Goal: Task Accomplishment & Management: Manage account settings

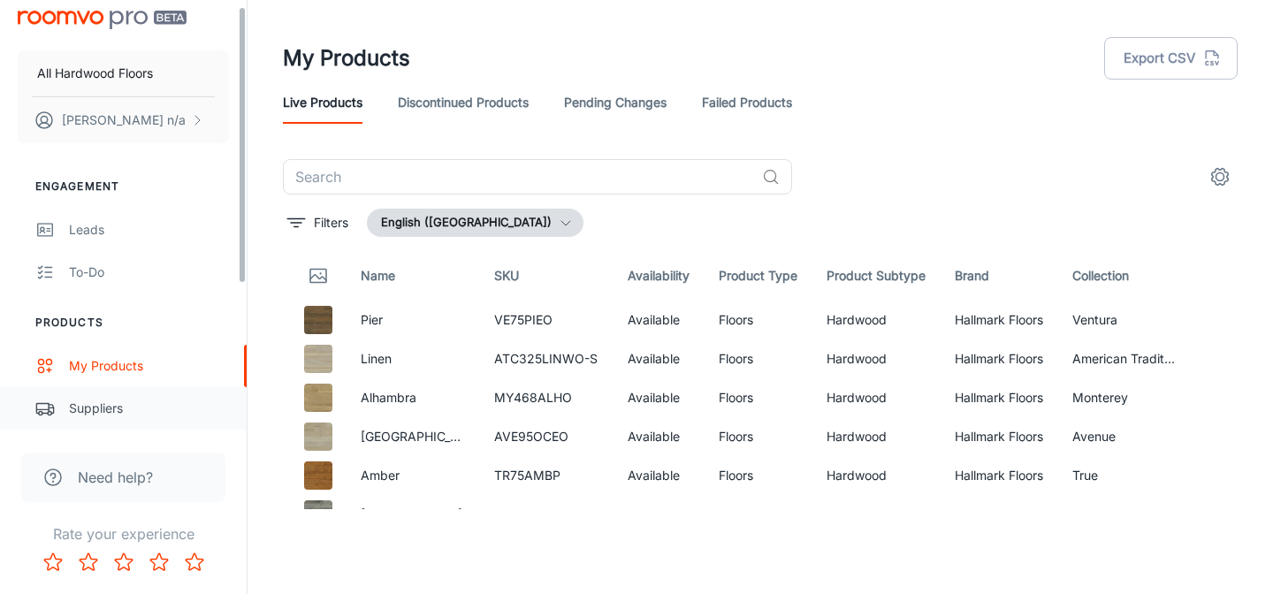
scroll to position [13, 0]
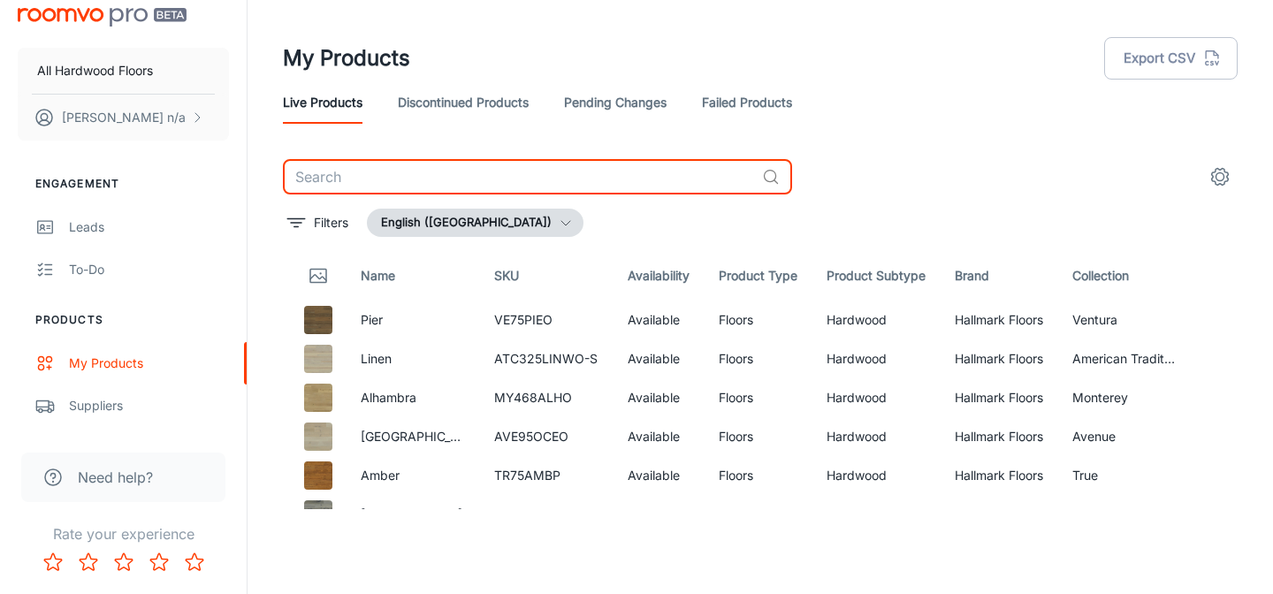
click at [328, 180] on input "text" at bounding box center [519, 176] width 472 height 35
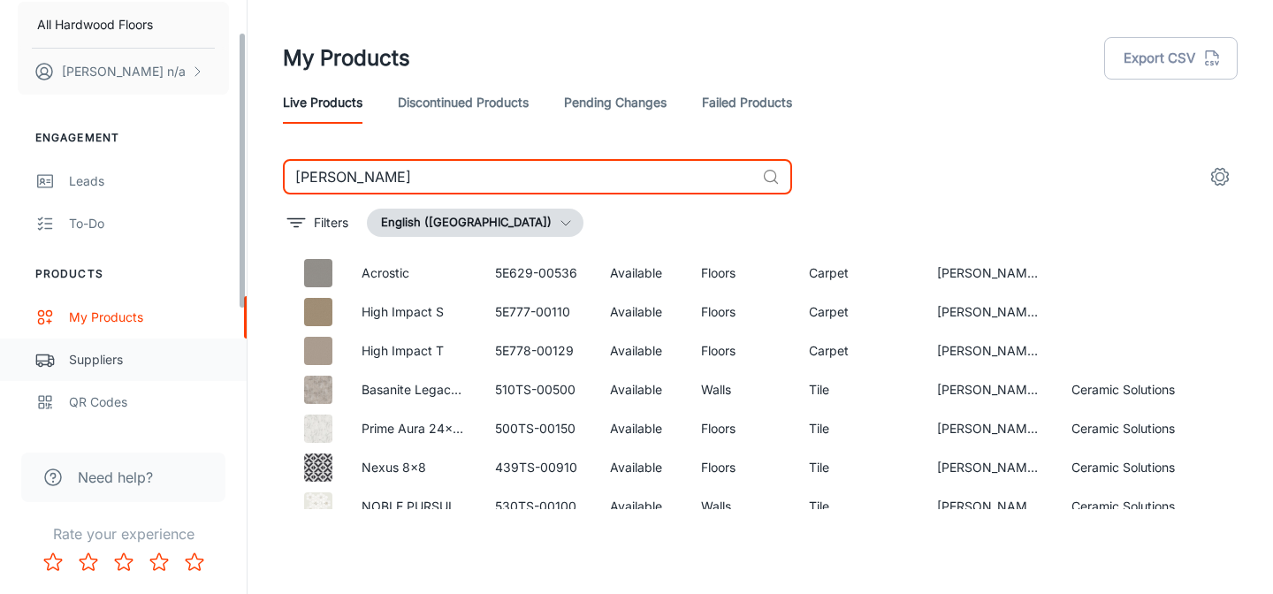
scroll to position [65, 0]
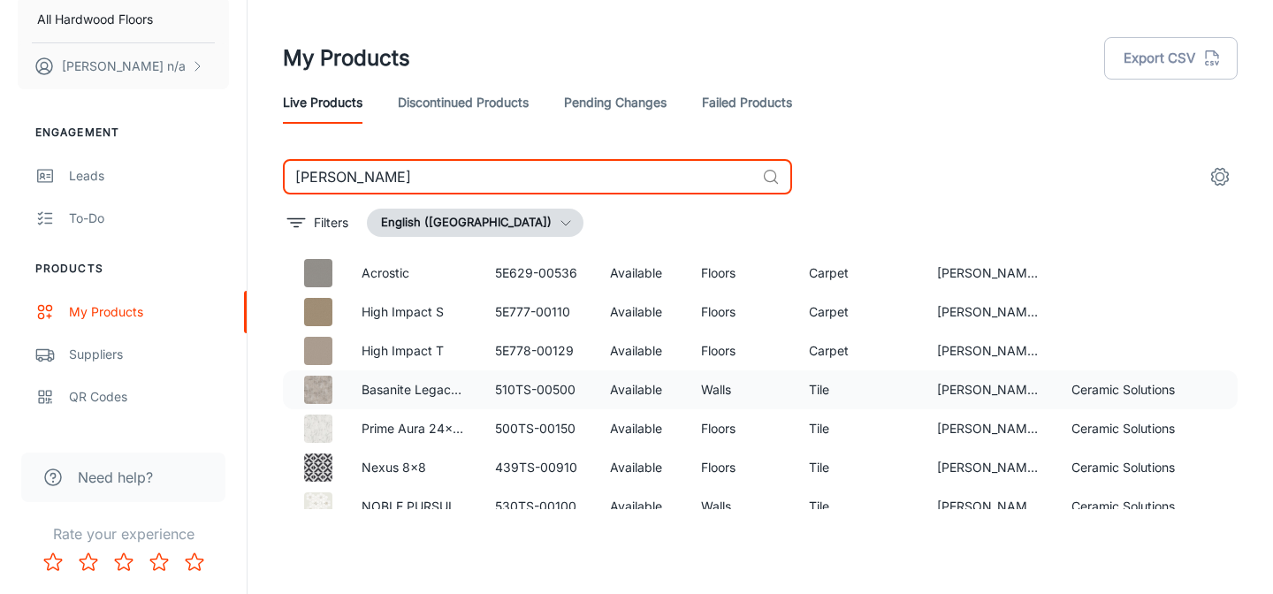
type input "[PERSON_NAME]"
click at [359, 385] on td "Basanite Legacy 16x24 Slip-Resistant" at bounding box center [414, 389] width 134 height 39
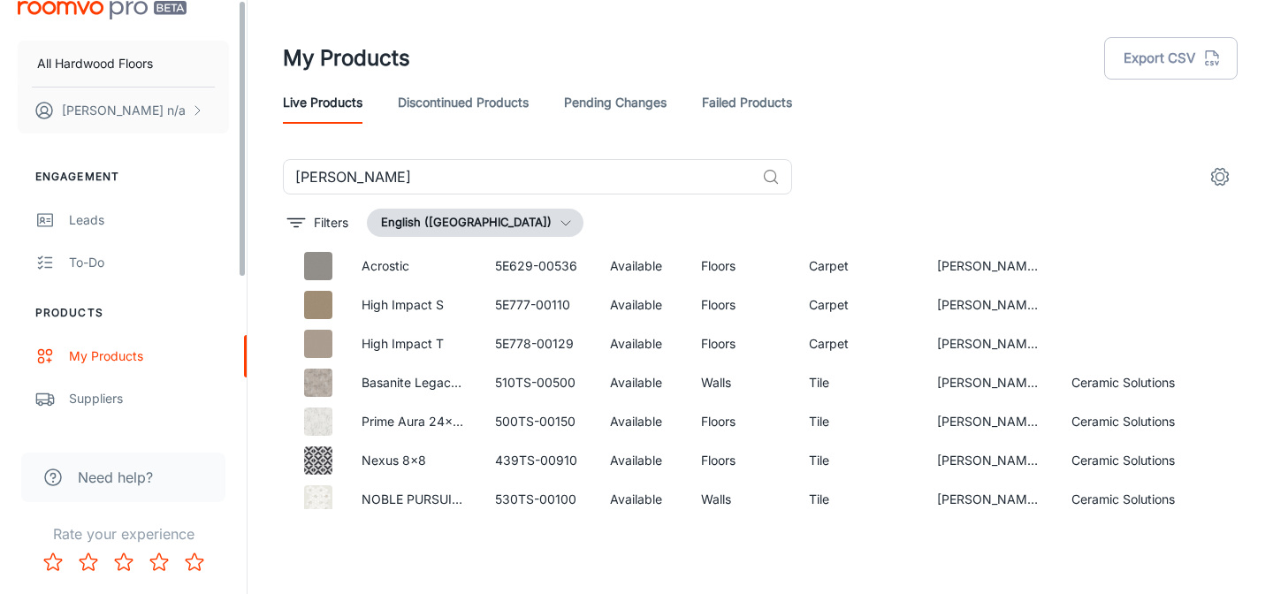
scroll to position [0, 0]
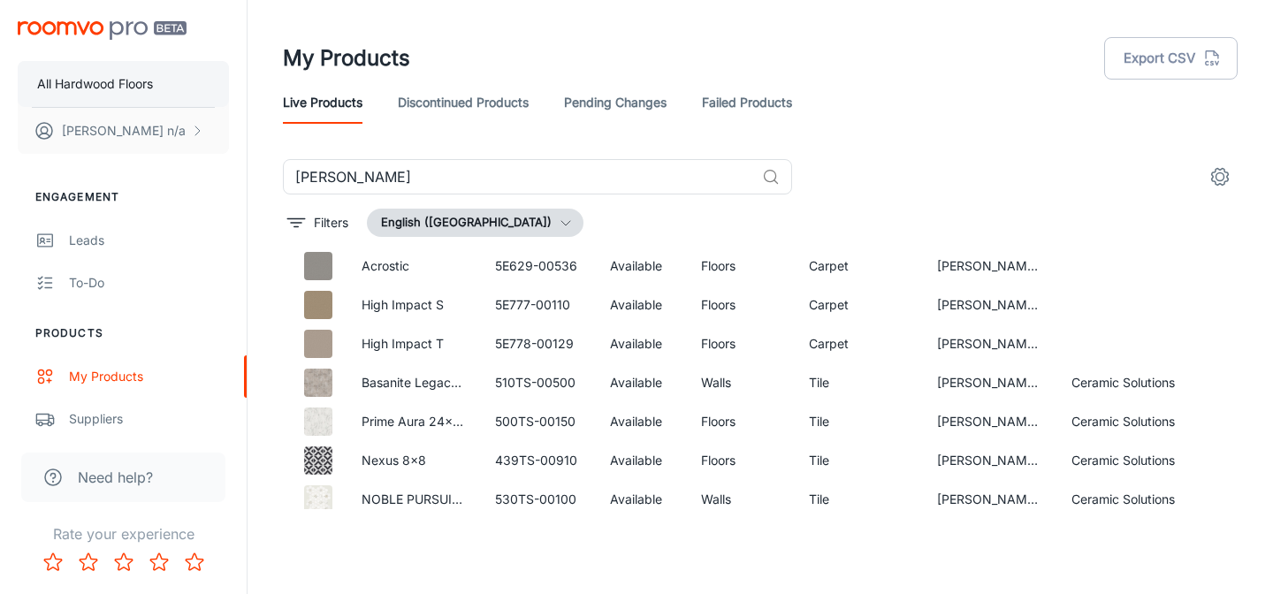
click at [103, 88] on p "All Hardwood Floors" at bounding box center [95, 83] width 116 height 19
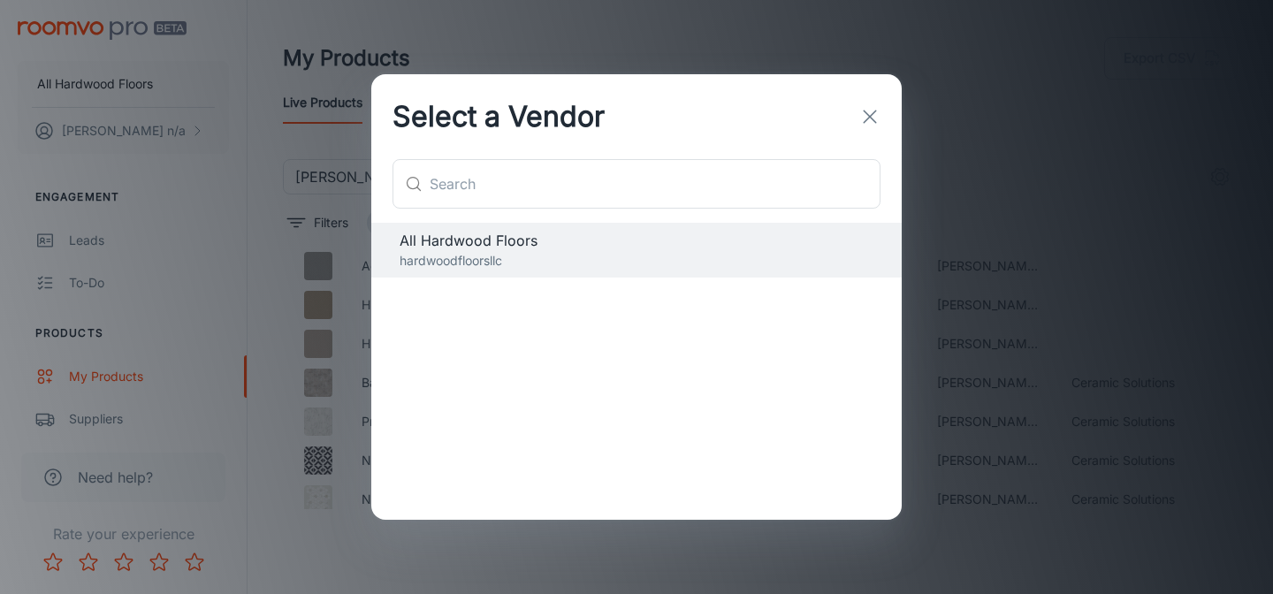
click at [863, 118] on icon "button" at bounding box center [869, 116] width 21 height 21
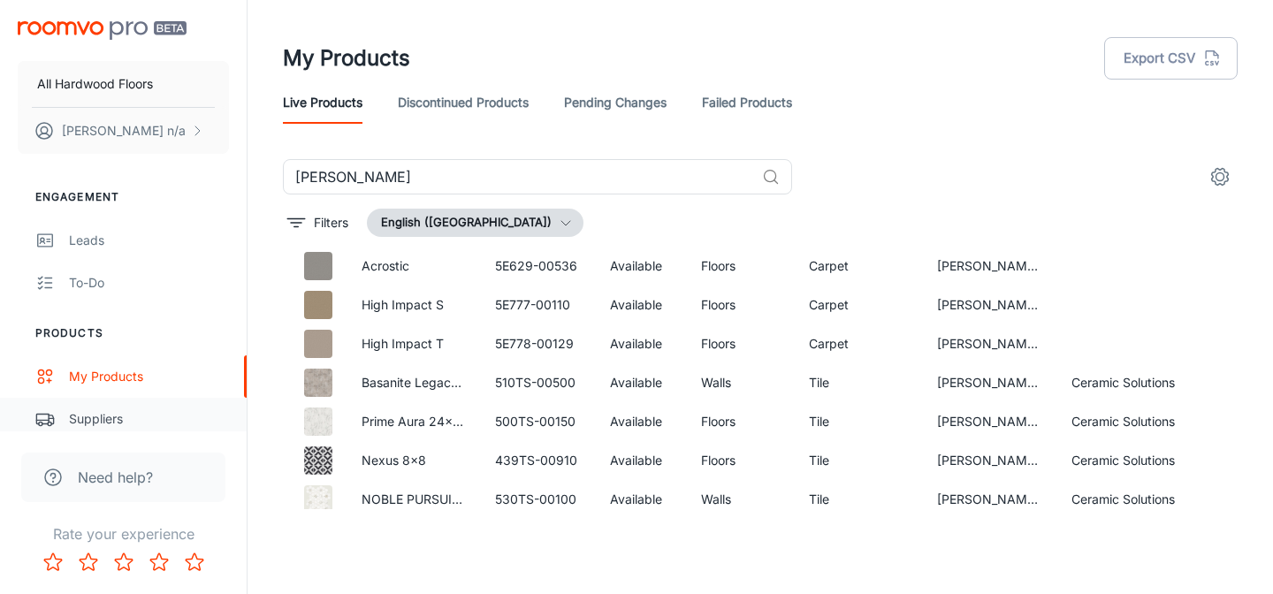
click at [89, 403] on link "Suppliers" at bounding box center [123, 419] width 247 height 42
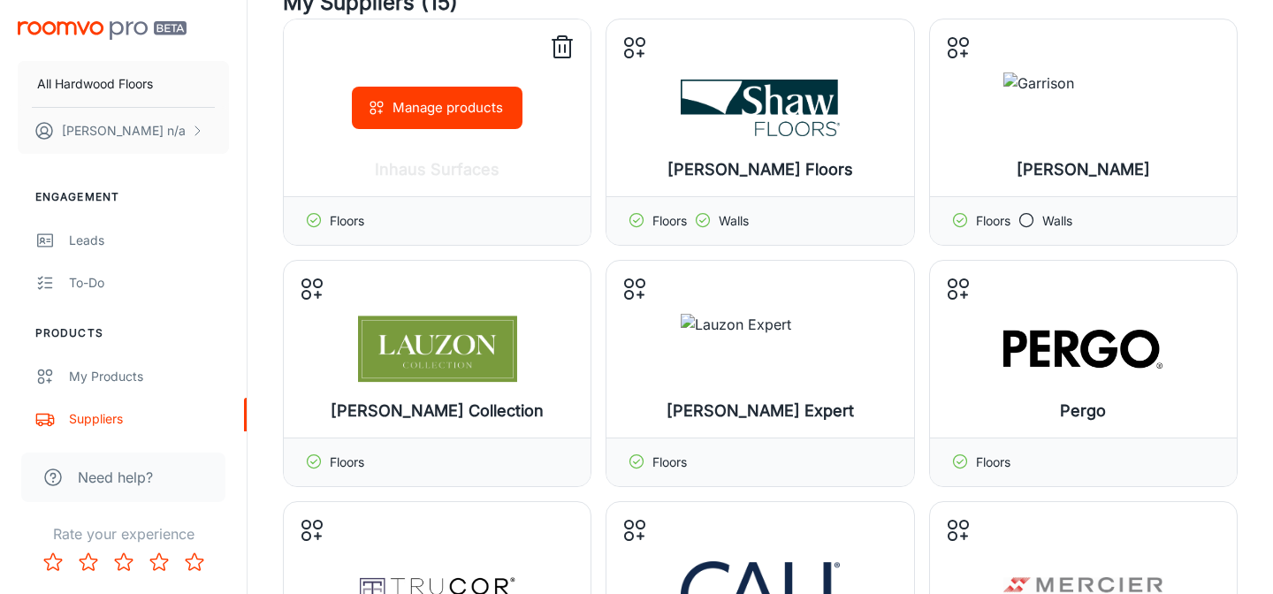
scroll to position [132, 0]
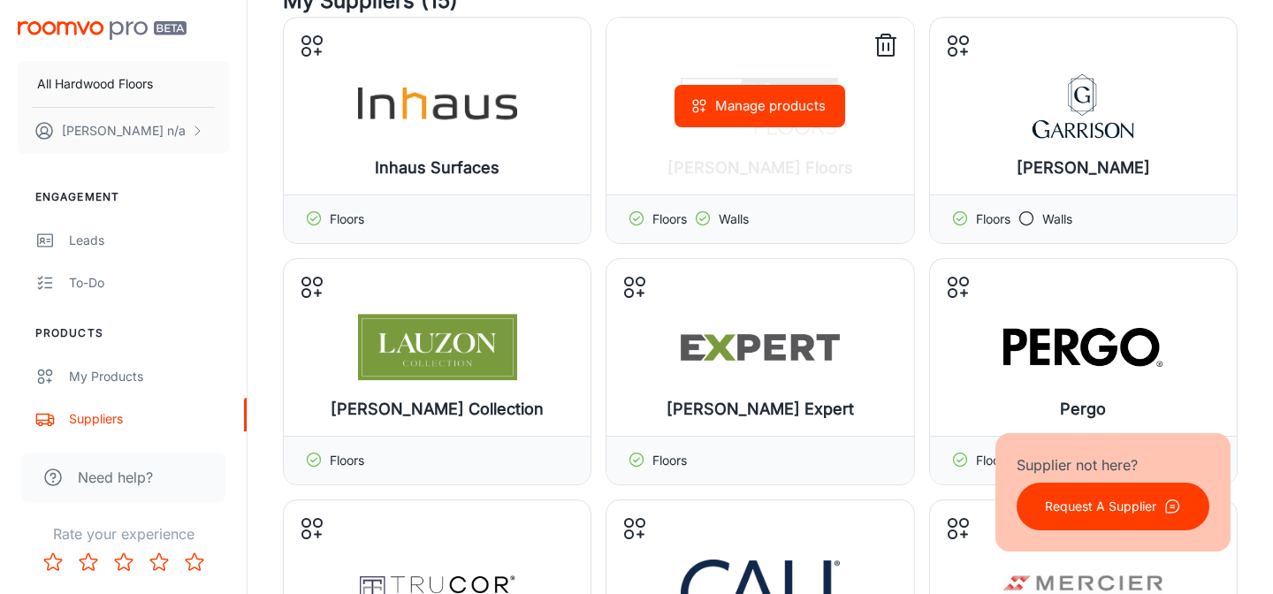
click at [729, 112] on button "Manage products" at bounding box center [759, 106] width 171 height 42
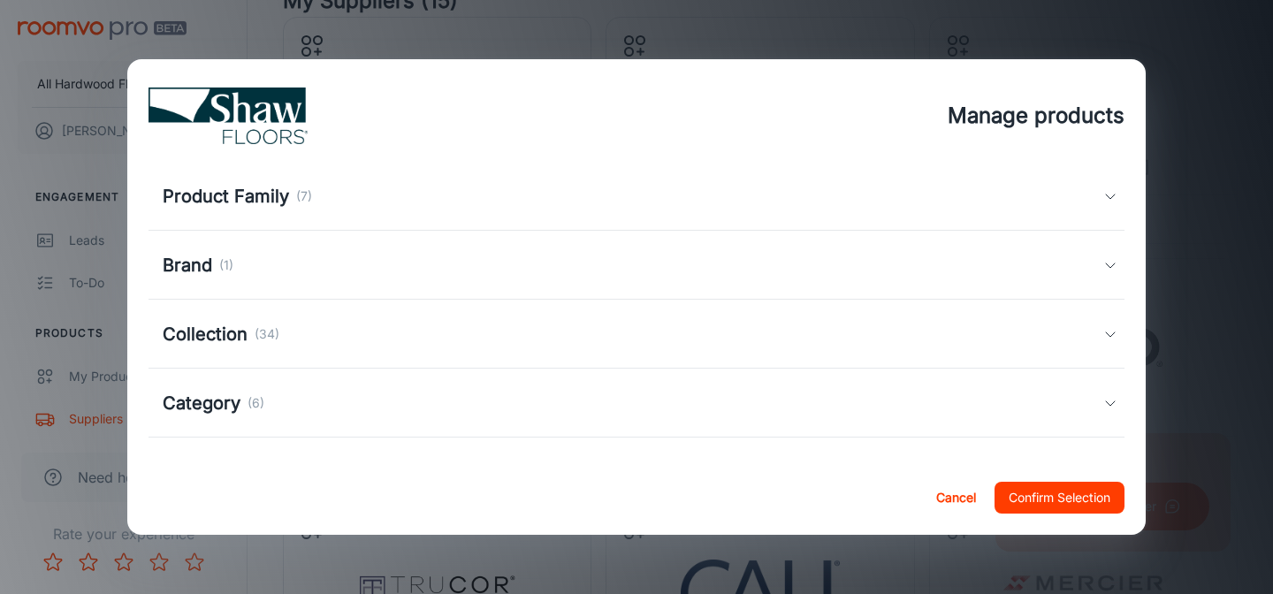
scroll to position [137, 0]
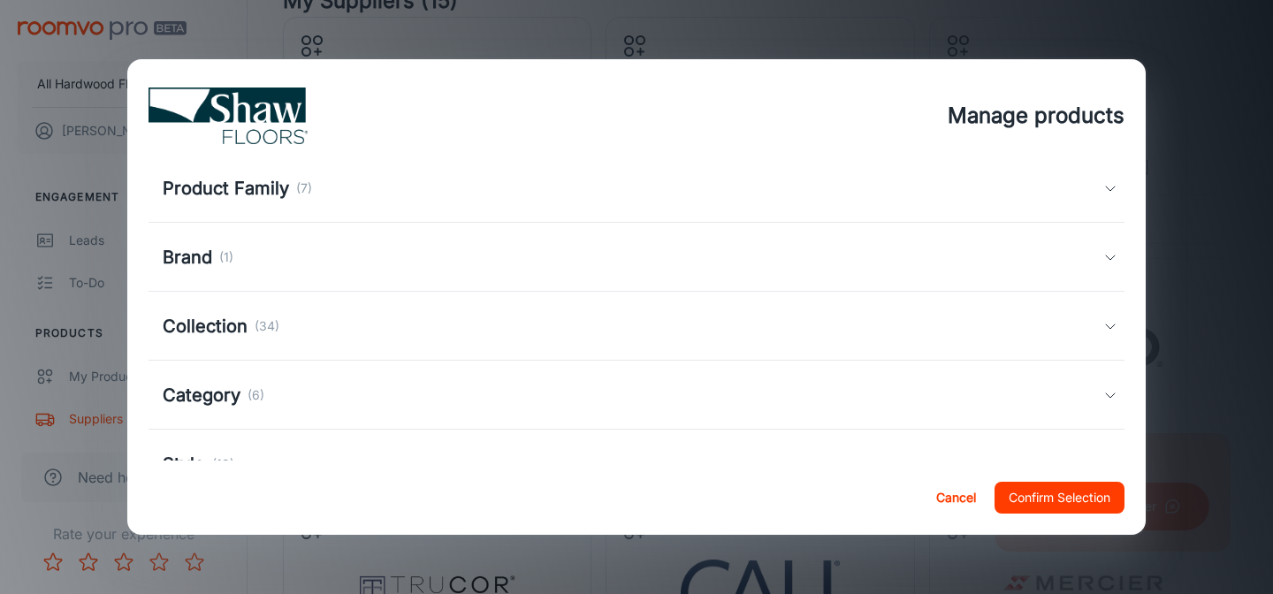
click at [503, 301] on div "Collection (34)" at bounding box center [637, 326] width 976 height 69
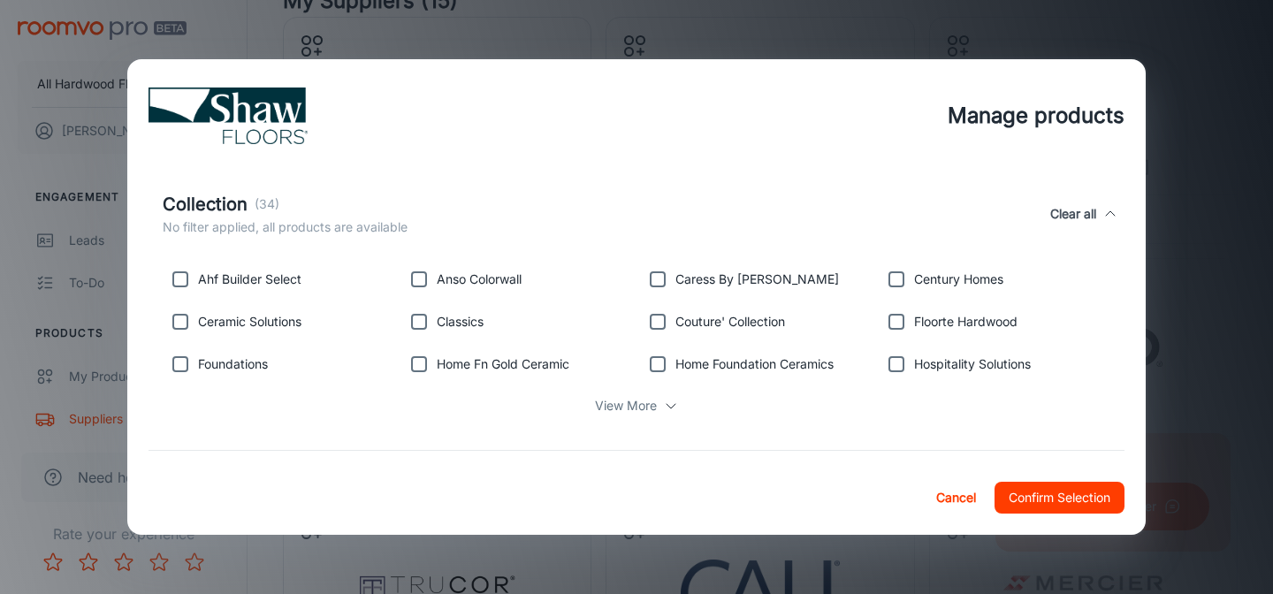
scroll to position [278, 0]
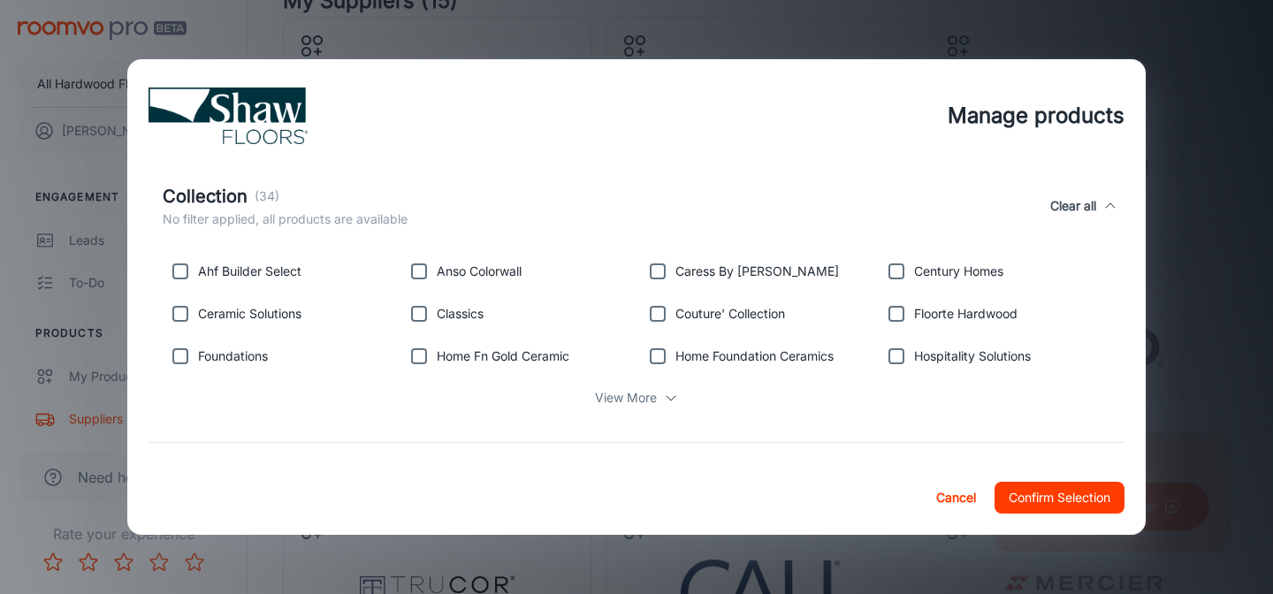
click at [644, 401] on p "View More" at bounding box center [626, 397] width 62 height 19
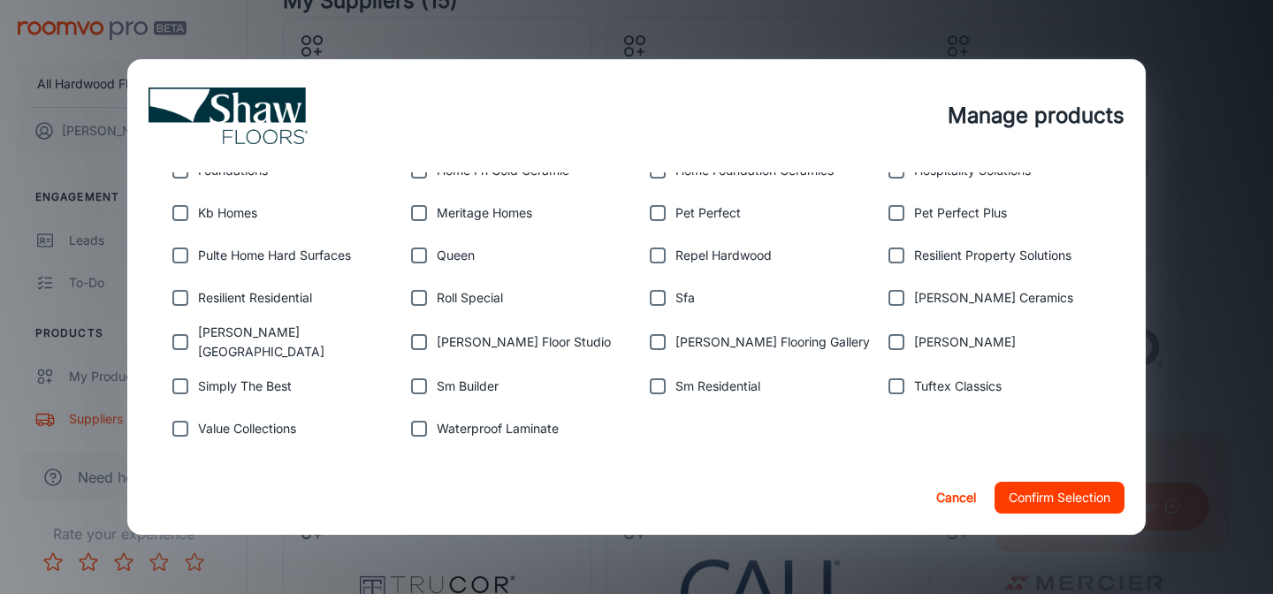
scroll to position [464, 0]
click at [416, 415] on input "checkbox" at bounding box center [418, 427] width 35 height 35
checkbox input "true"
click at [417, 377] on input "checkbox" at bounding box center [418, 385] width 35 height 35
checkbox input "true"
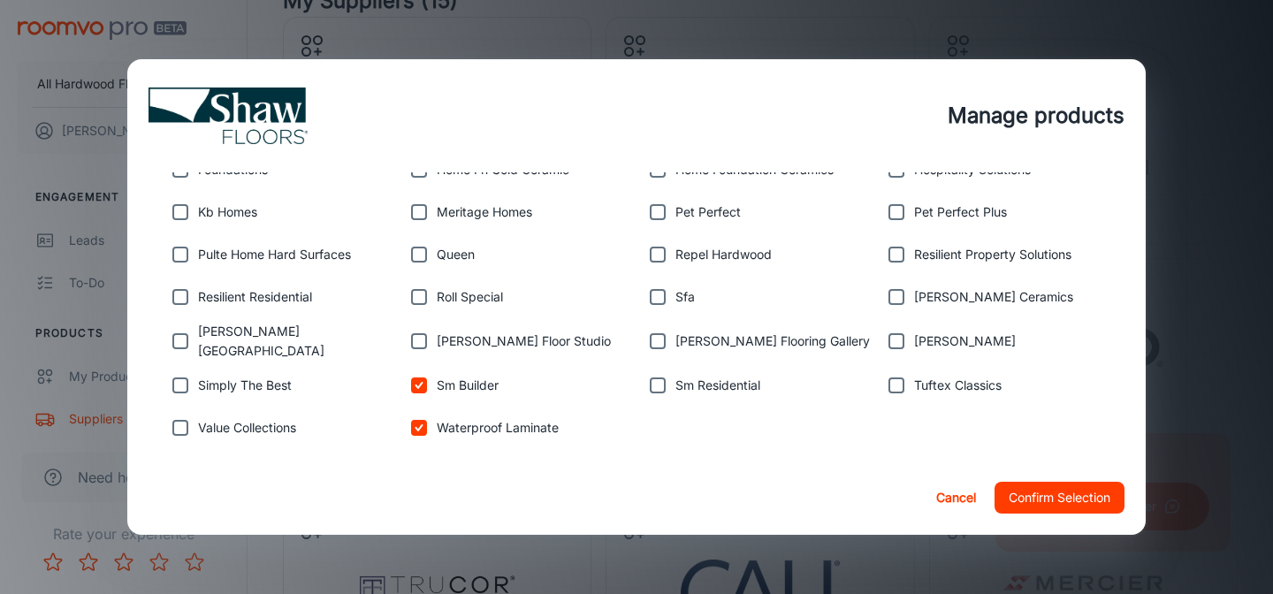
click at [417, 340] on input "checkbox" at bounding box center [418, 341] width 35 height 35
checkbox input "true"
click at [417, 299] on input "checkbox" at bounding box center [418, 296] width 35 height 35
checkbox input "true"
click at [422, 254] on input "checkbox" at bounding box center [418, 254] width 35 height 35
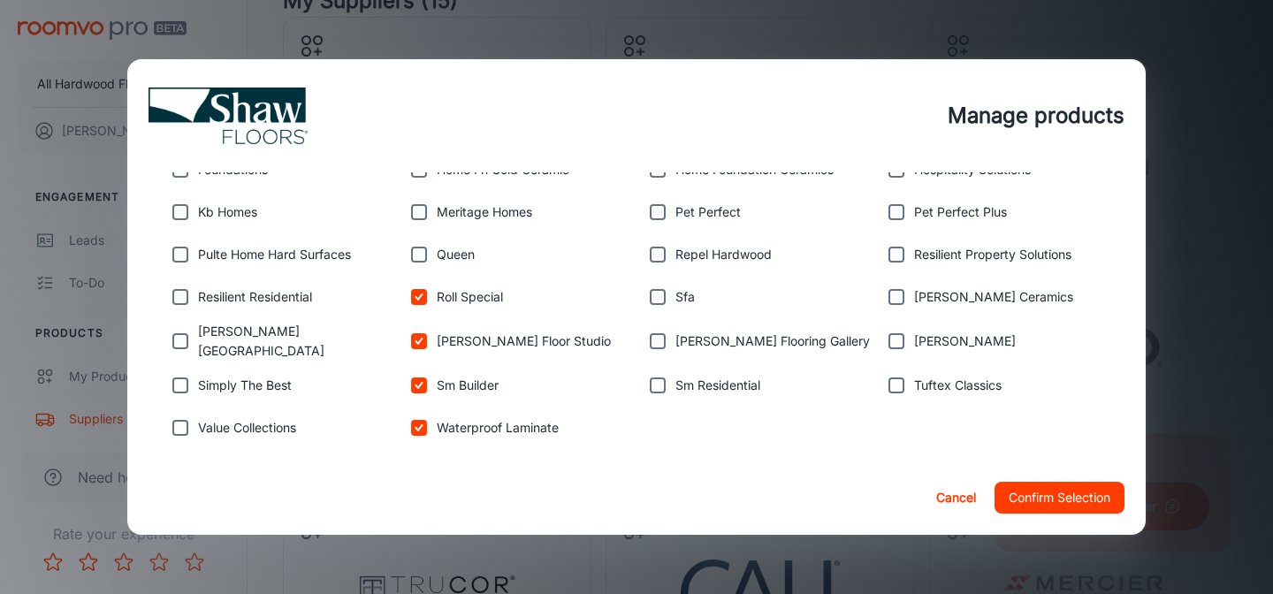
checkbox input "true"
click at [422, 221] on input "checkbox" at bounding box center [418, 211] width 35 height 35
checkbox input "true"
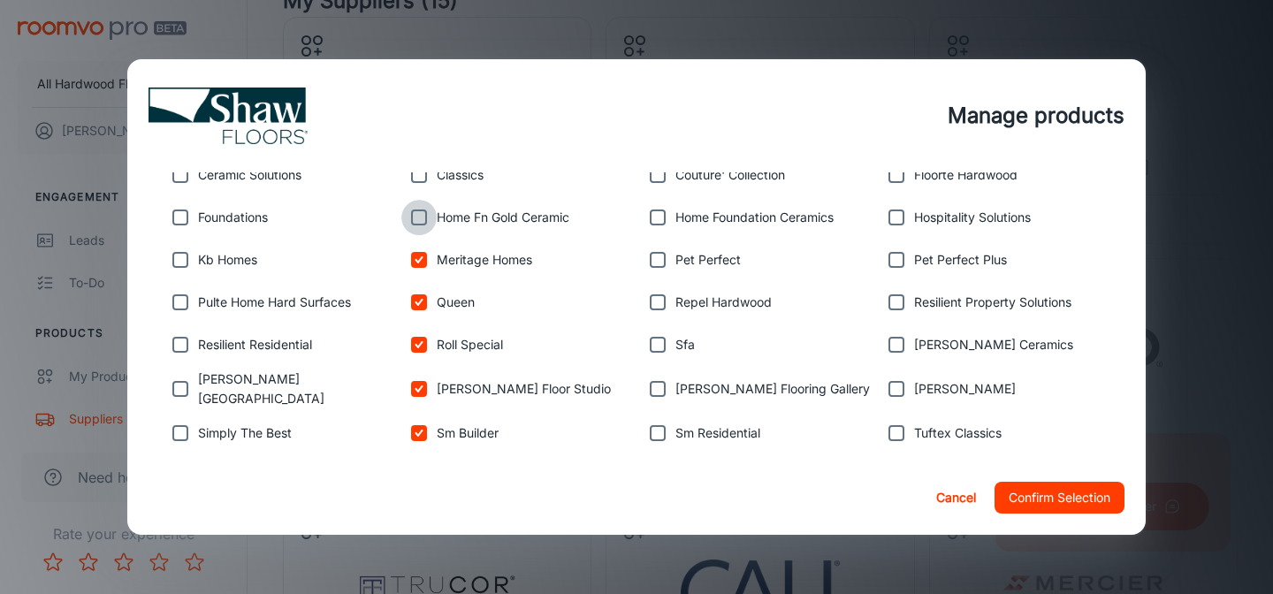
click at [422, 221] on input "checkbox" at bounding box center [418, 217] width 35 height 35
checkbox input "true"
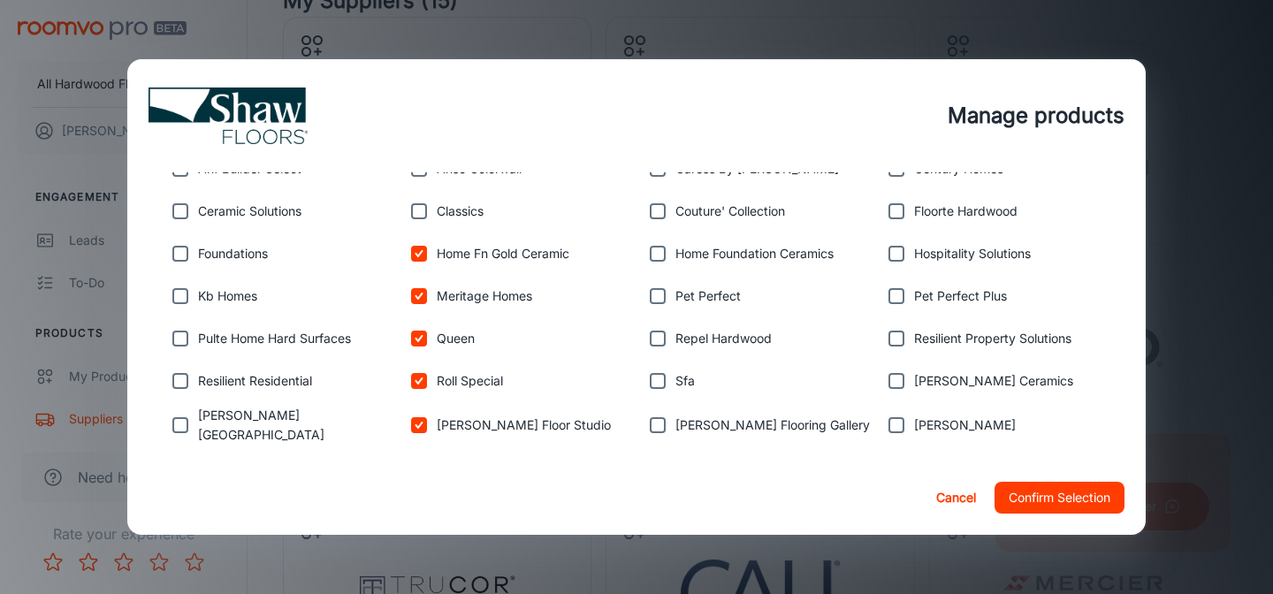
click at [422, 221] on input "checkbox" at bounding box center [418, 211] width 35 height 35
checkbox input "true"
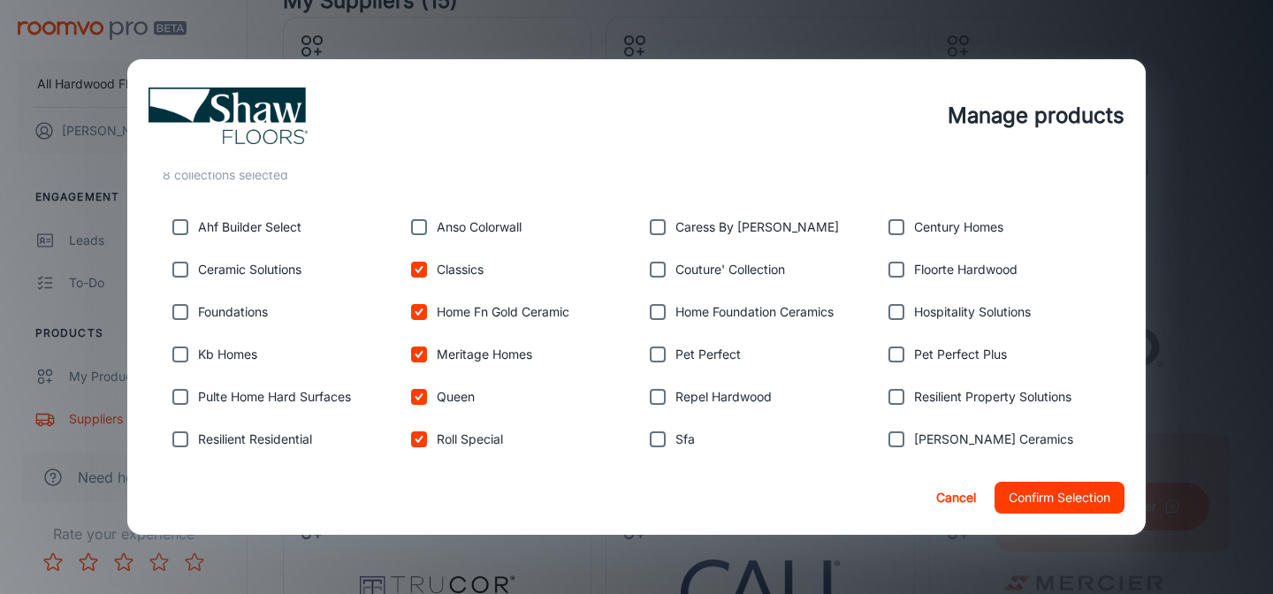
scroll to position [321, 0]
click at [422, 221] on input "checkbox" at bounding box center [418, 227] width 35 height 35
checkbox input "true"
click at [180, 227] on input "checkbox" at bounding box center [180, 227] width 35 height 35
checkbox input "true"
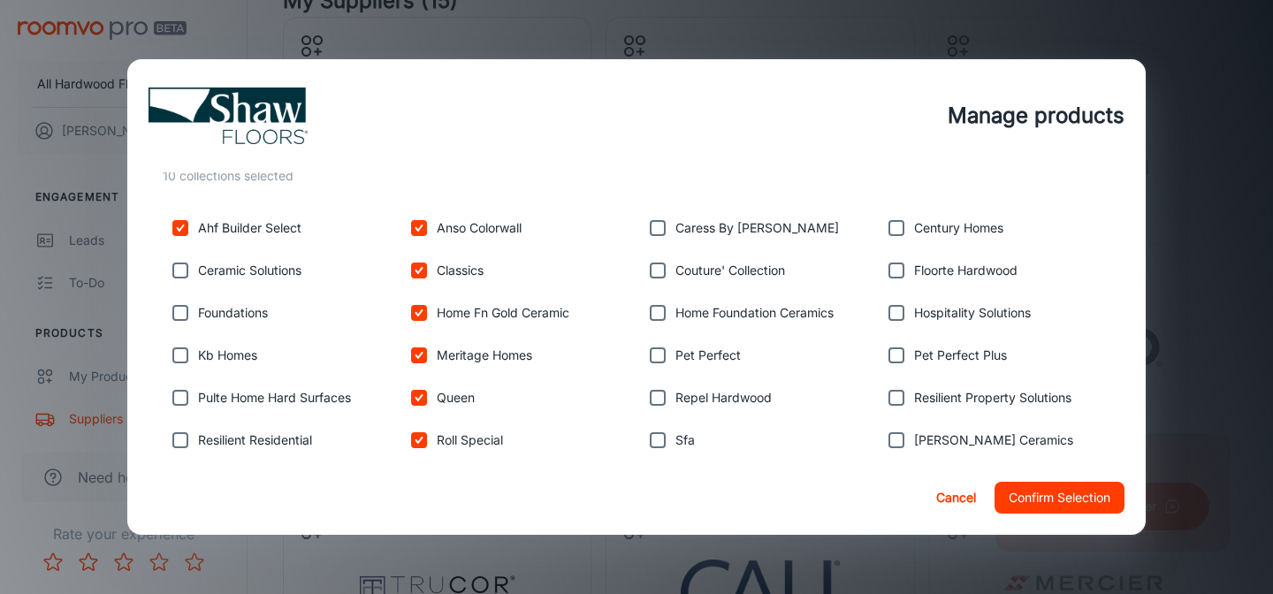
click at [179, 270] on input "checkbox" at bounding box center [180, 270] width 35 height 35
checkbox input "true"
click at [172, 301] on input "checkbox" at bounding box center [180, 312] width 35 height 35
checkbox input "true"
click at [184, 367] on input "checkbox" at bounding box center [180, 355] width 35 height 35
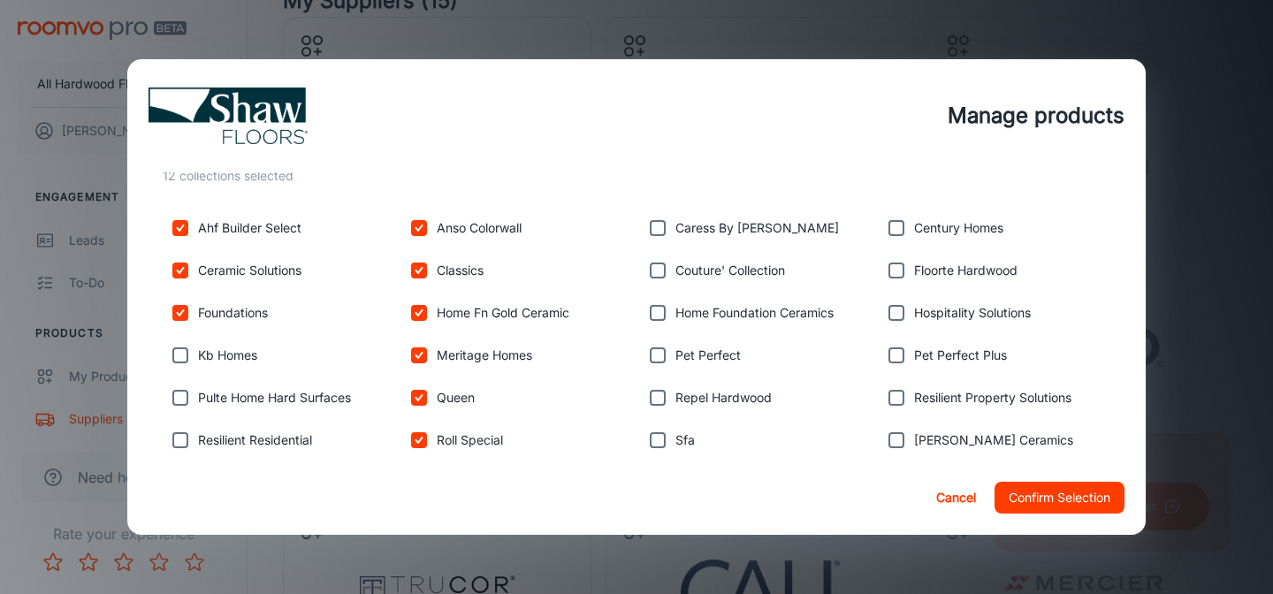
checkbox input "true"
click at [171, 412] on input "checkbox" at bounding box center [180, 397] width 35 height 35
checkbox input "true"
click at [187, 448] on input "checkbox" at bounding box center [180, 440] width 35 height 35
checkbox input "true"
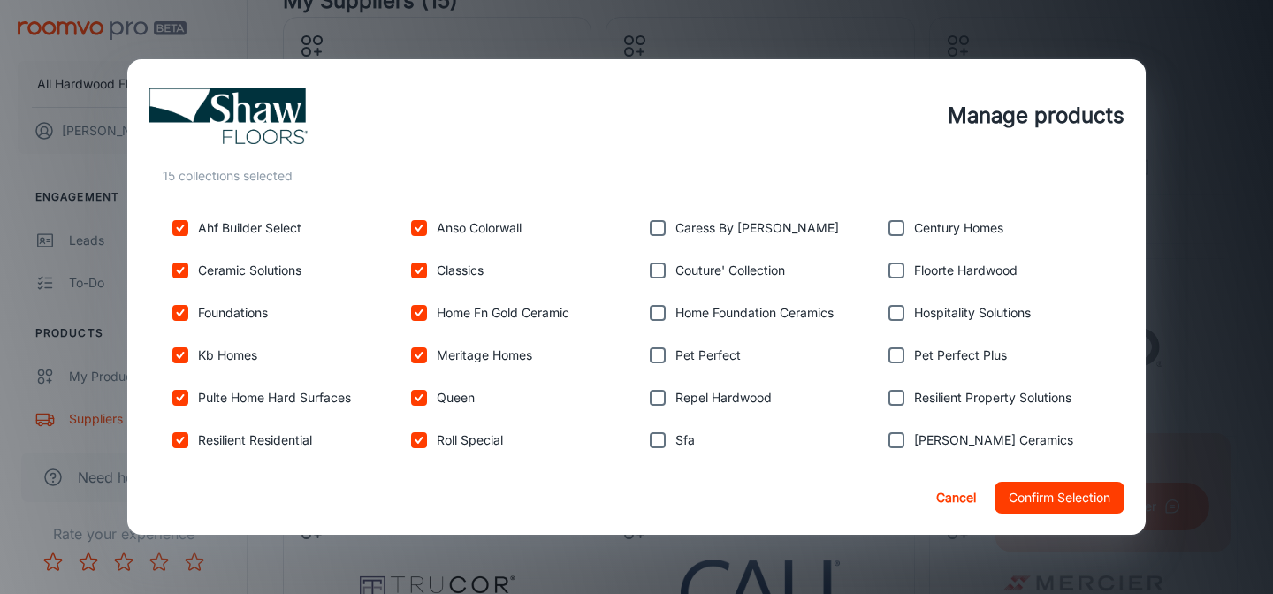
click at [663, 231] on input "checkbox" at bounding box center [657, 227] width 35 height 35
checkbox input "true"
click at [661, 279] on input "checkbox" at bounding box center [657, 270] width 35 height 35
checkbox input "true"
click at [656, 227] on input "checkbox" at bounding box center [657, 227] width 35 height 35
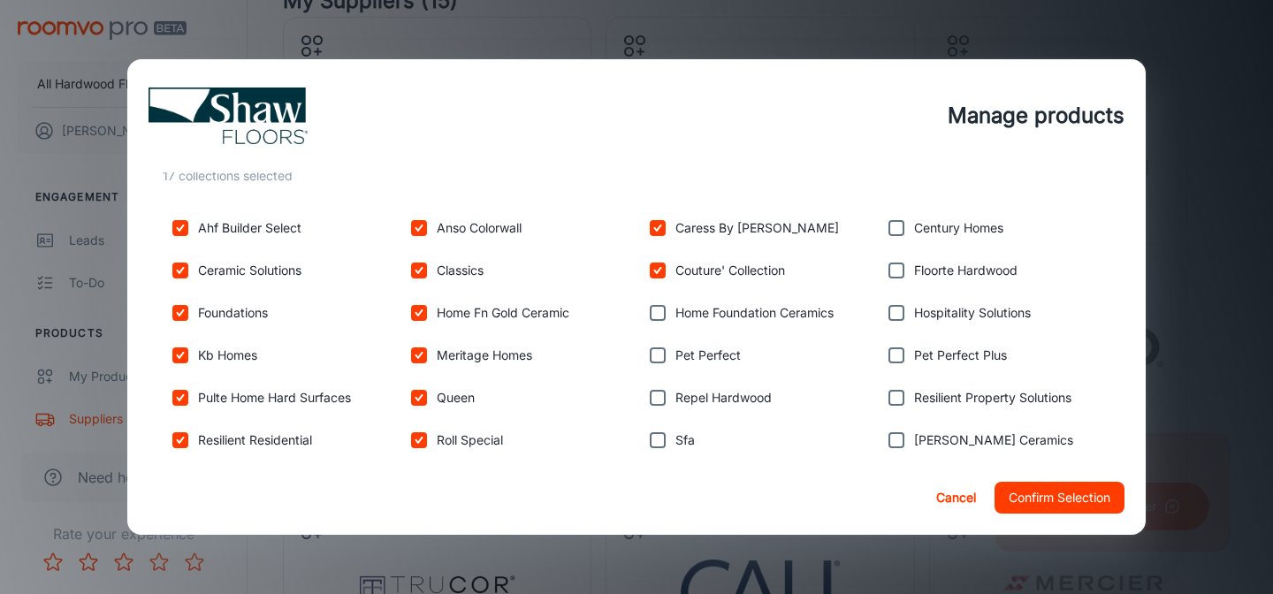
checkbox input "false"
click at [659, 268] on input "checkbox" at bounding box center [657, 270] width 35 height 35
checkbox input "false"
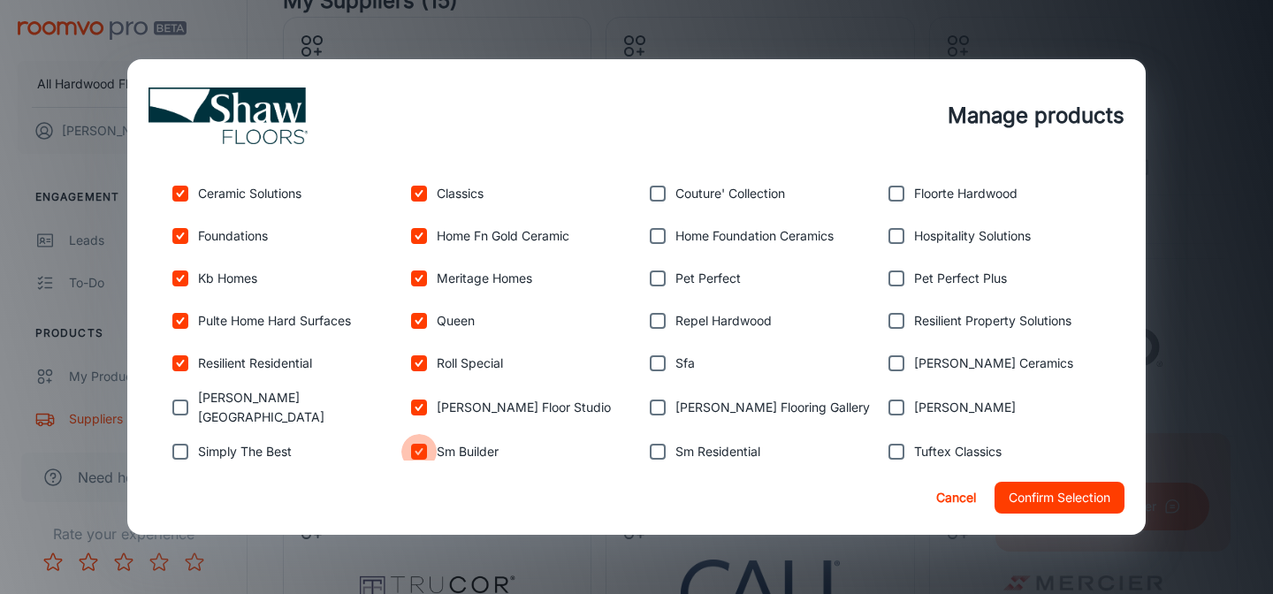
click at [423, 448] on input "checkbox" at bounding box center [418, 451] width 35 height 35
checkbox input "false"
click at [426, 400] on input "checkbox" at bounding box center [418, 407] width 35 height 35
checkbox input "false"
click at [418, 362] on input "checkbox" at bounding box center [418, 363] width 35 height 35
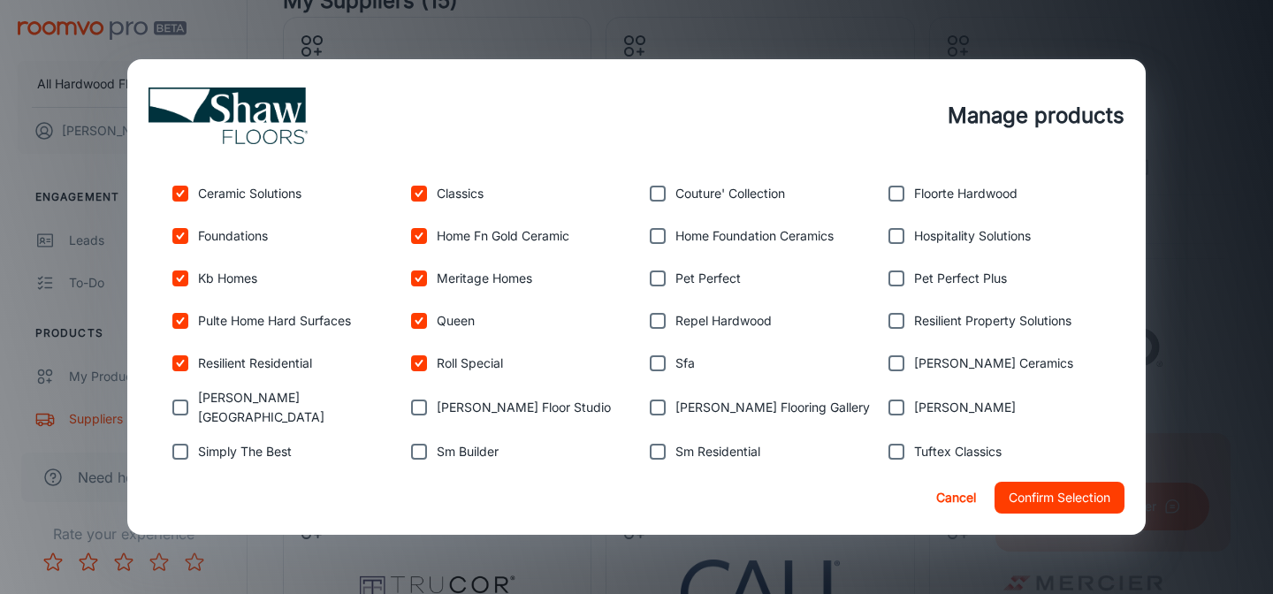
checkbox input "false"
click at [422, 309] on input "checkbox" at bounding box center [418, 320] width 35 height 35
checkbox input "false"
click at [422, 278] on input "checkbox" at bounding box center [418, 278] width 35 height 35
checkbox input "false"
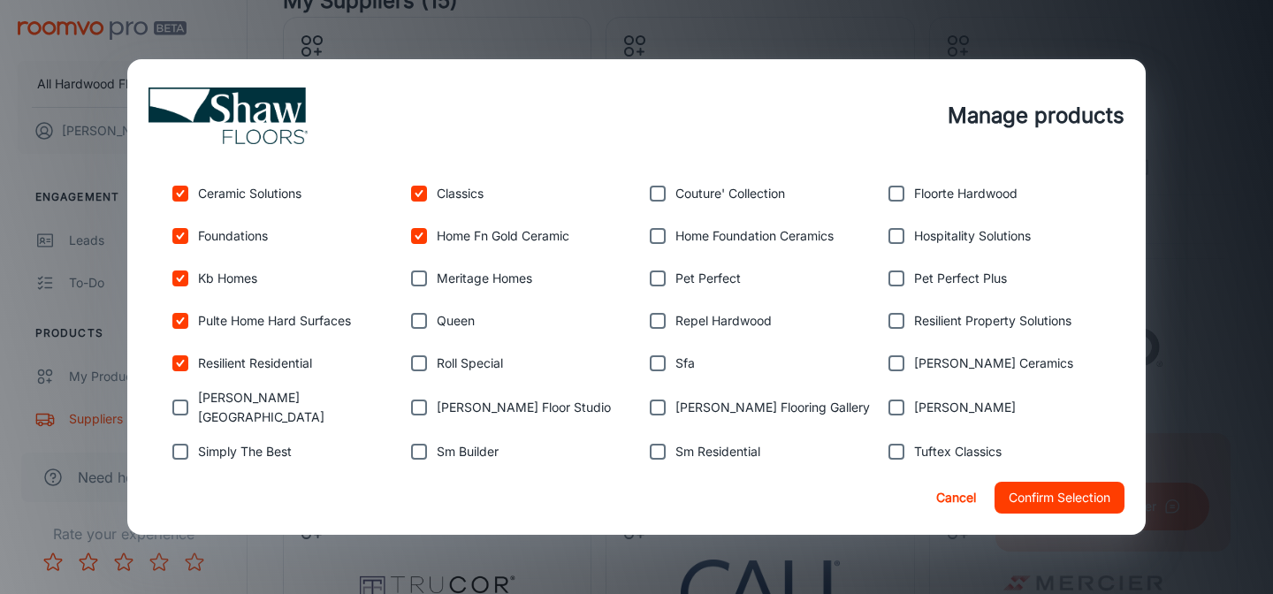
click at [422, 237] on input "checkbox" at bounding box center [418, 235] width 35 height 35
checkbox input "false"
click at [422, 189] on input "checkbox" at bounding box center [418, 193] width 35 height 35
checkbox input "false"
click at [181, 192] on input "checkbox" at bounding box center [180, 193] width 35 height 35
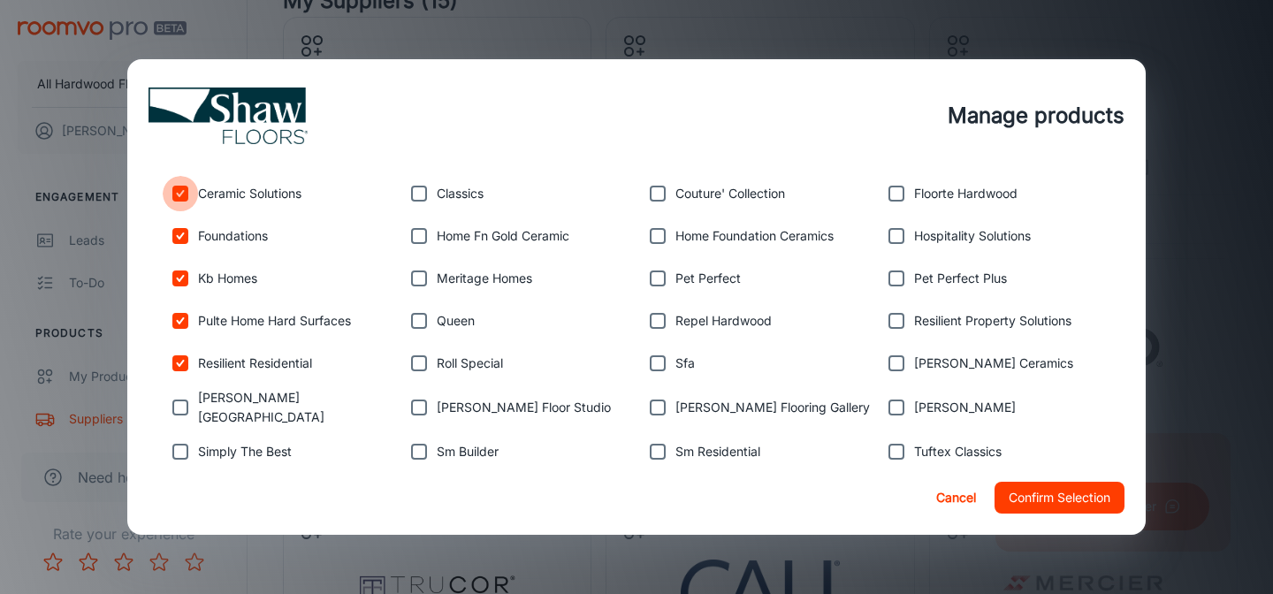
checkbox input "false"
click at [179, 223] on input "checkbox" at bounding box center [180, 235] width 35 height 35
checkbox input "false"
click at [179, 274] on input "checkbox" at bounding box center [180, 278] width 35 height 35
checkbox input "false"
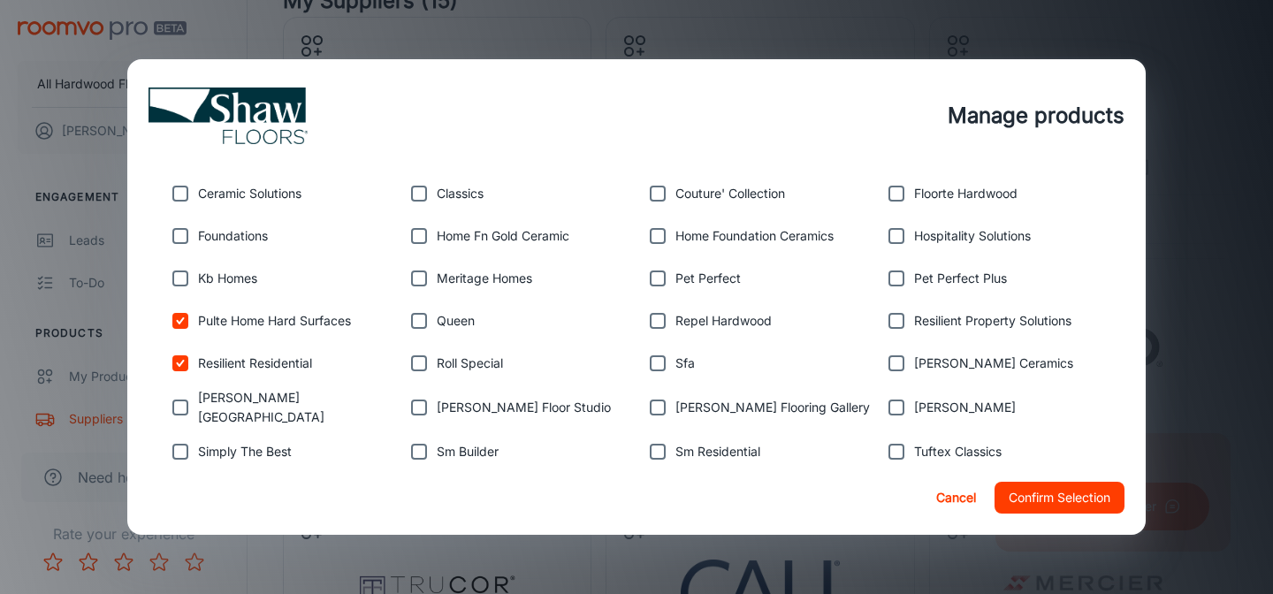
click at [180, 323] on input "checkbox" at bounding box center [180, 320] width 35 height 35
checkbox input "false"
click at [179, 364] on input "checkbox" at bounding box center [180, 363] width 35 height 35
checkbox input "false"
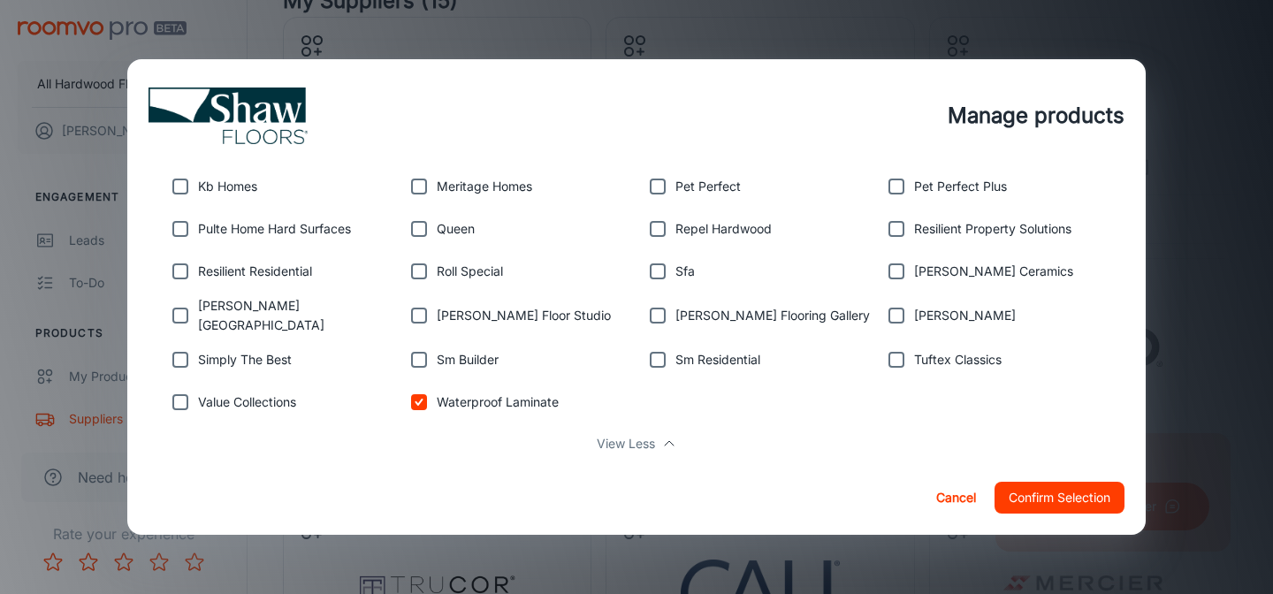
scroll to position [491, 0]
click at [1058, 491] on button "Confirm Selection" at bounding box center [1059, 498] width 130 height 32
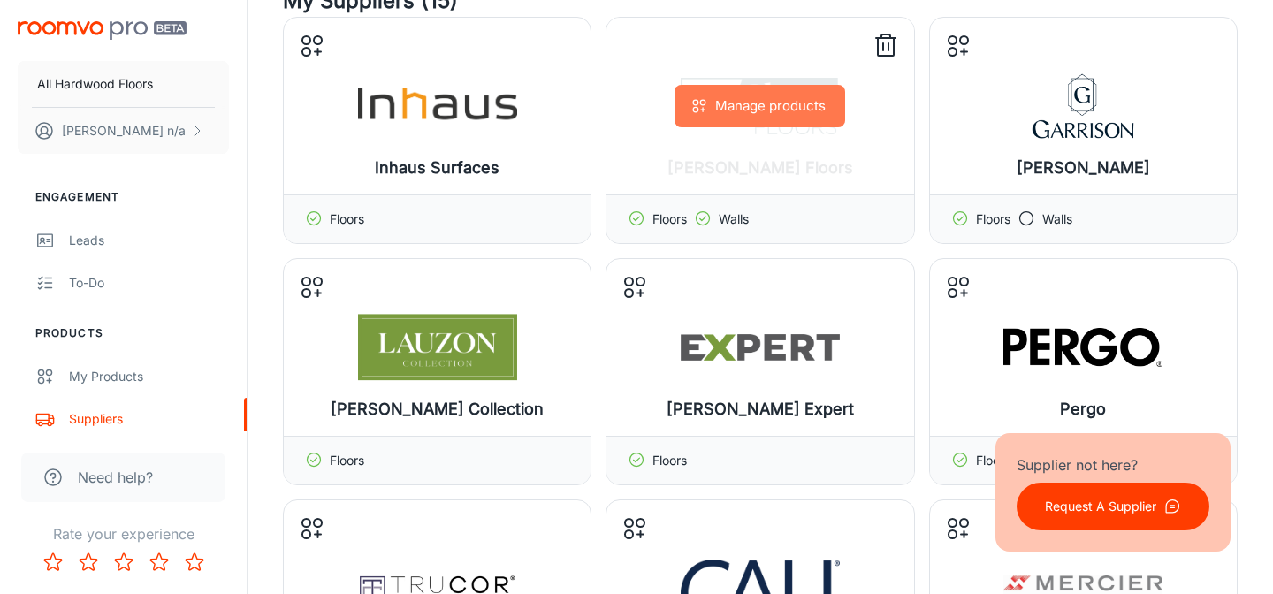
click at [749, 117] on button "Manage products" at bounding box center [759, 106] width 171 height 42
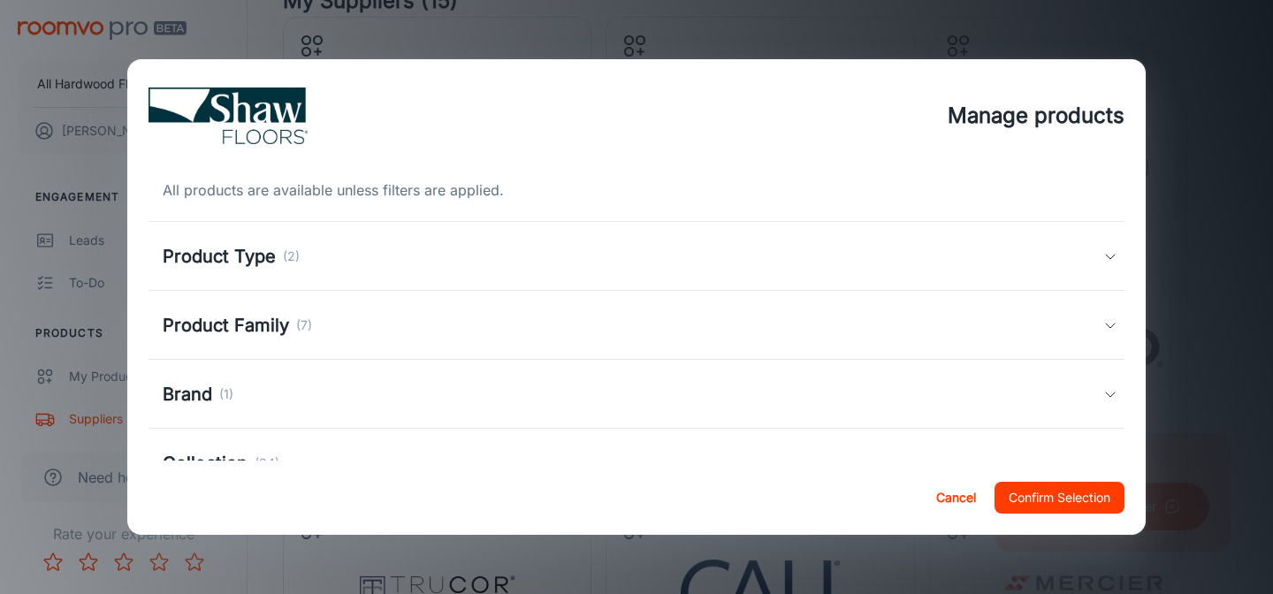
click at [564, 316] on div "Product Family (7)" at bounding box center [633, 325] width 941 height 27
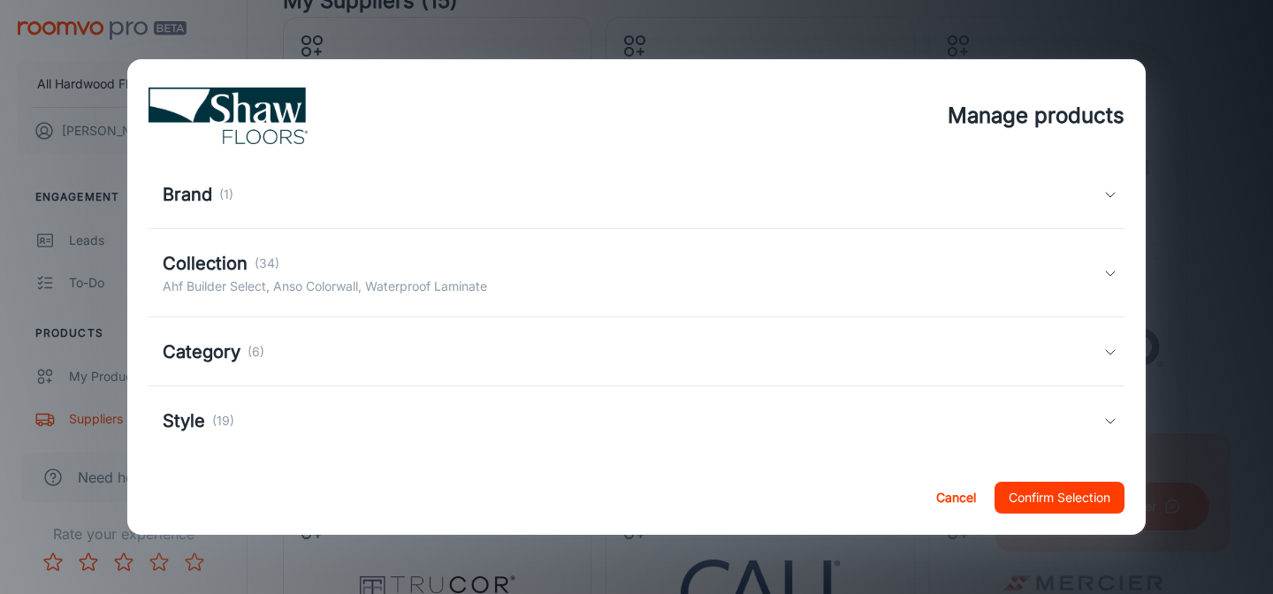
scroll to position [337, 0]
click at [565, 301] on div "Collection (34) Ahf Builder Select, Anso Colorwall, Waterproof Laminate" at bounding box center [637, 276] width 976 height 88
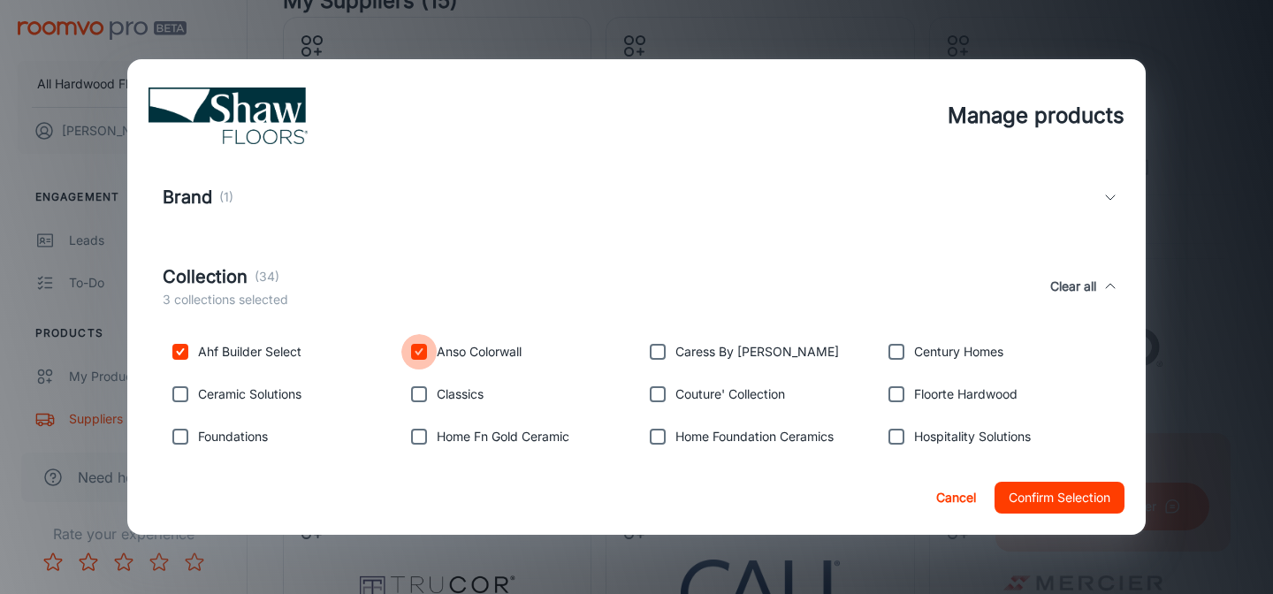
click at [420, 355] on input "checkbox" at bounding box center [418, 351] width 35 height 35
checkbox input "false"
click at [187, 348] on input "checkbox" at bounding box center [180, 351] width 35 height 35
checkbox input "false"
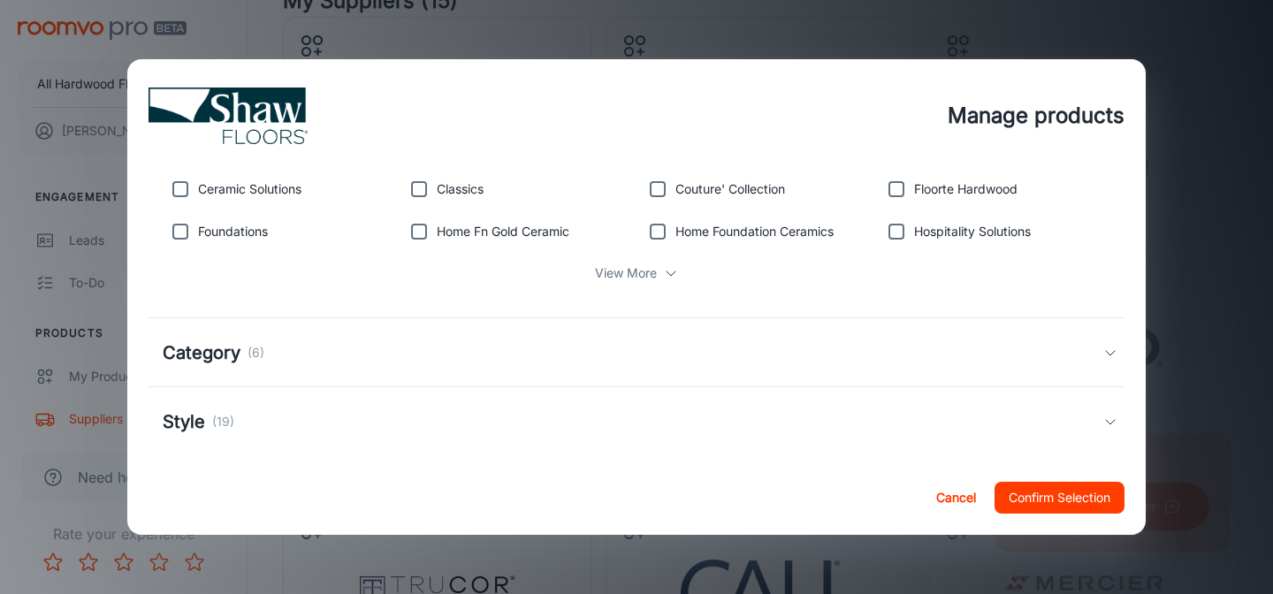
scroll to position [559, 0]
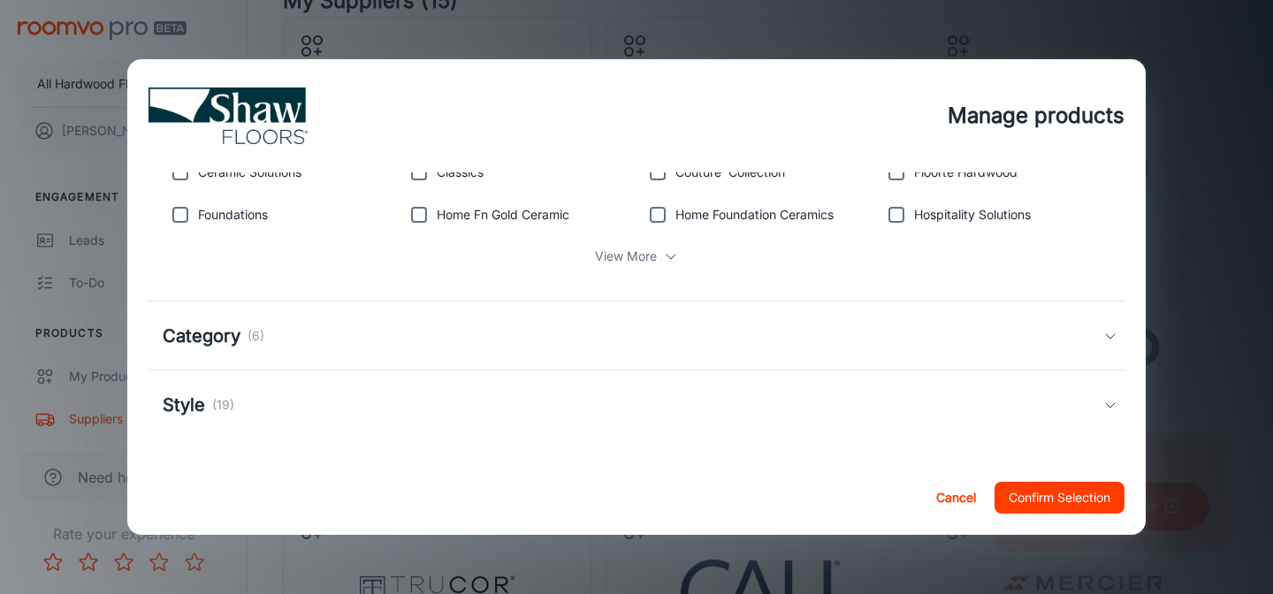
click at [629, 255] on p "View More" at bounding box center [626, 256] width 62 height 19
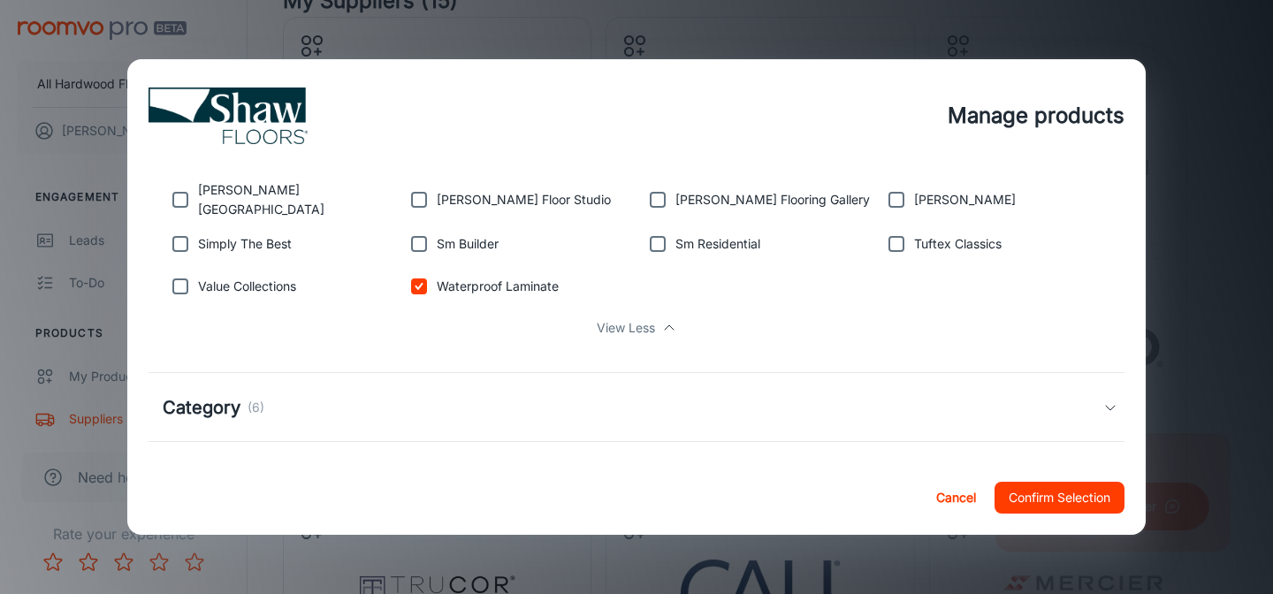
scroll to position [757, 0]
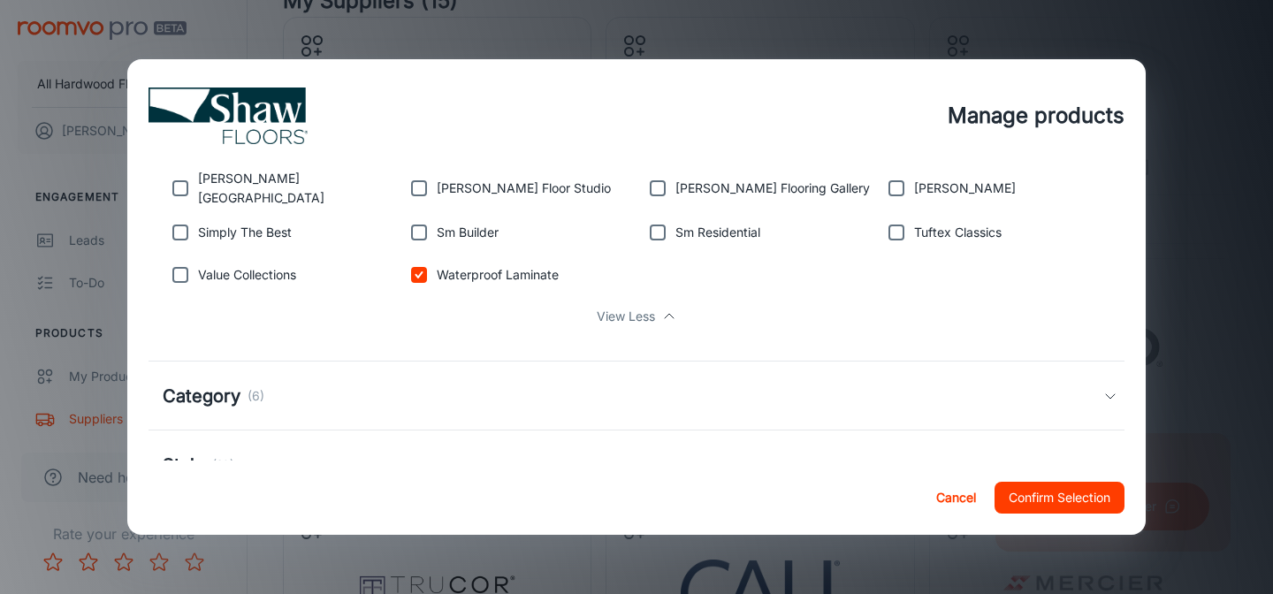
click at [420, 276] on input "checkbox" at bounding box center [418, 274] width 35 height 35
checkbox input "false"
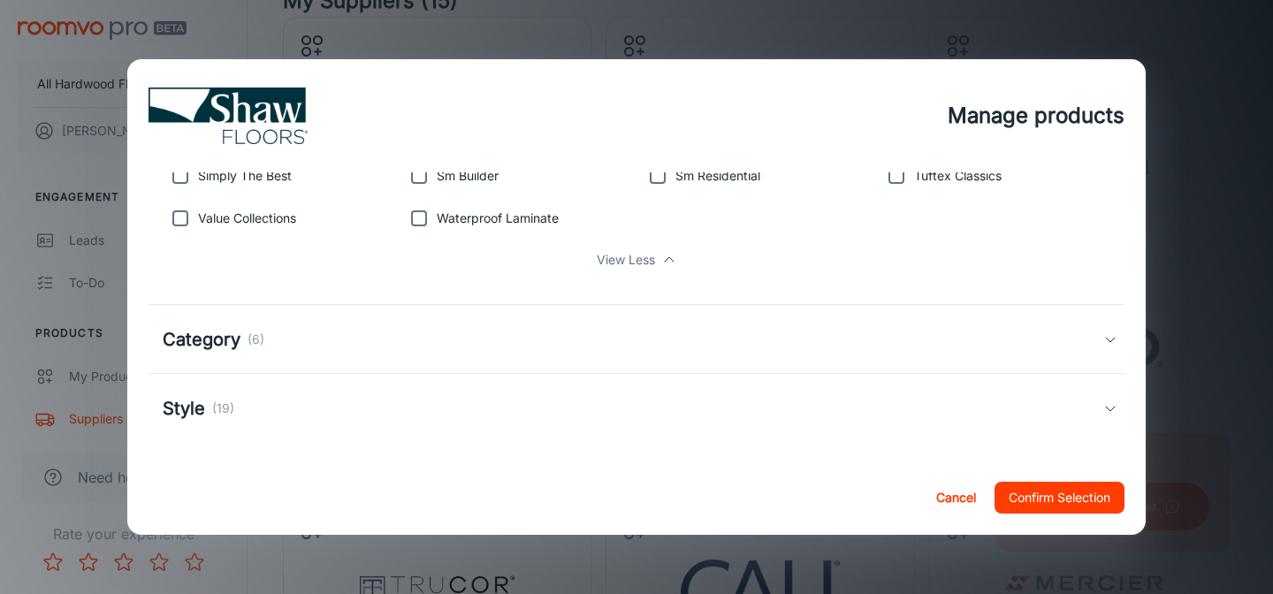
click at [1045, 502] on button "Confirm Selection" at bounding box center [1059, 498] width 130 height 32
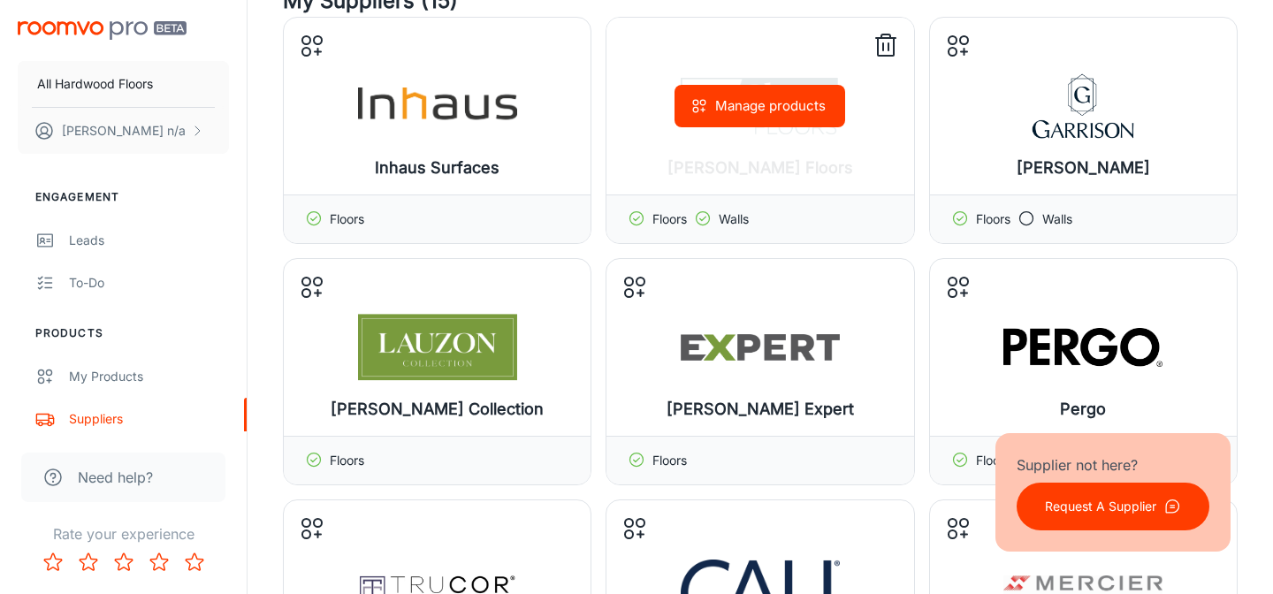
click at [892, 47] on icon at bounding box center [886, 46] width 28 height 28
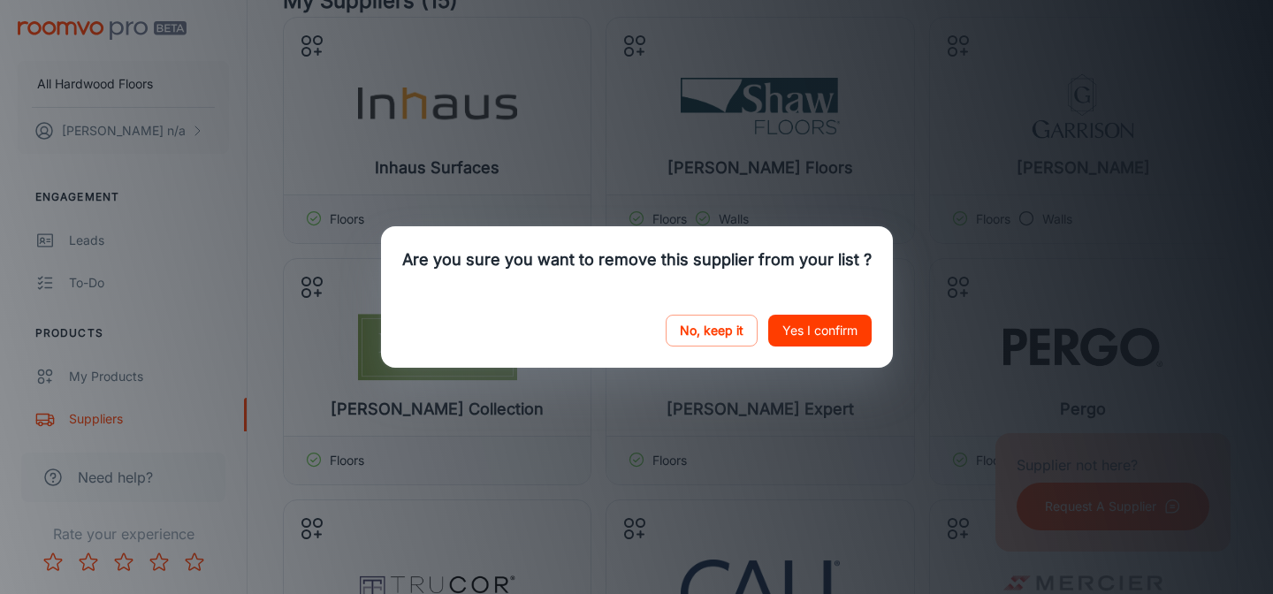
click at [798, 324] on button "Yes I confirm" at bounding box center [819, 331] width 103 height 32
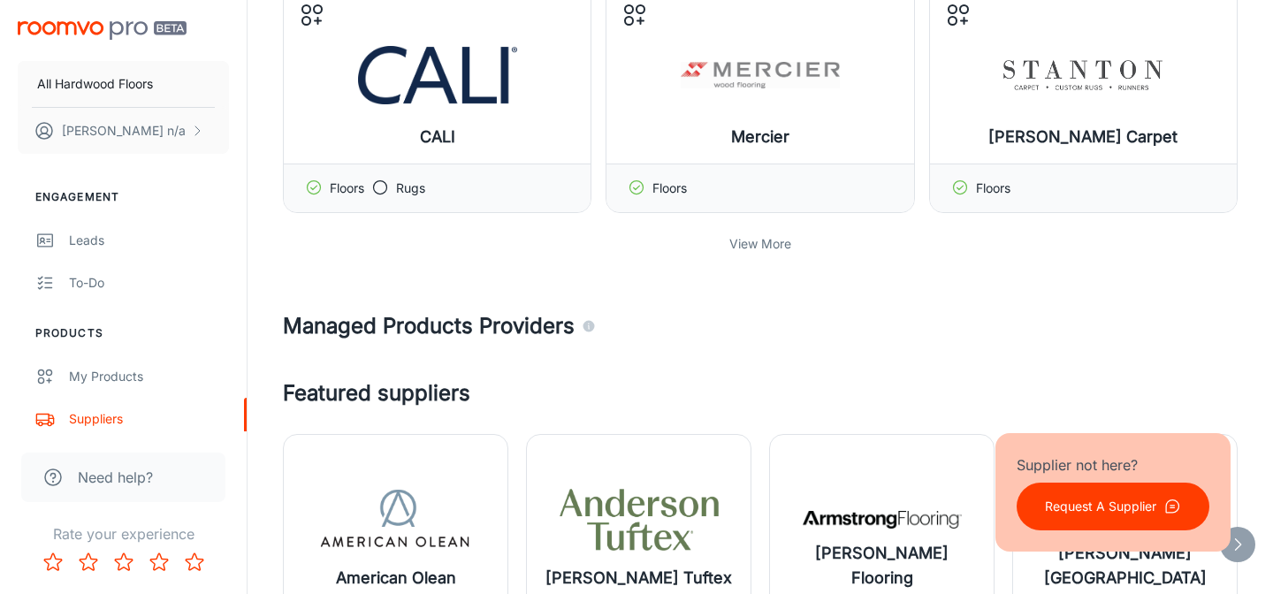
scroll to position [646, 0]
click at [764, 245] on p "View More" at bounding box center [760, 242] width 62 height 19
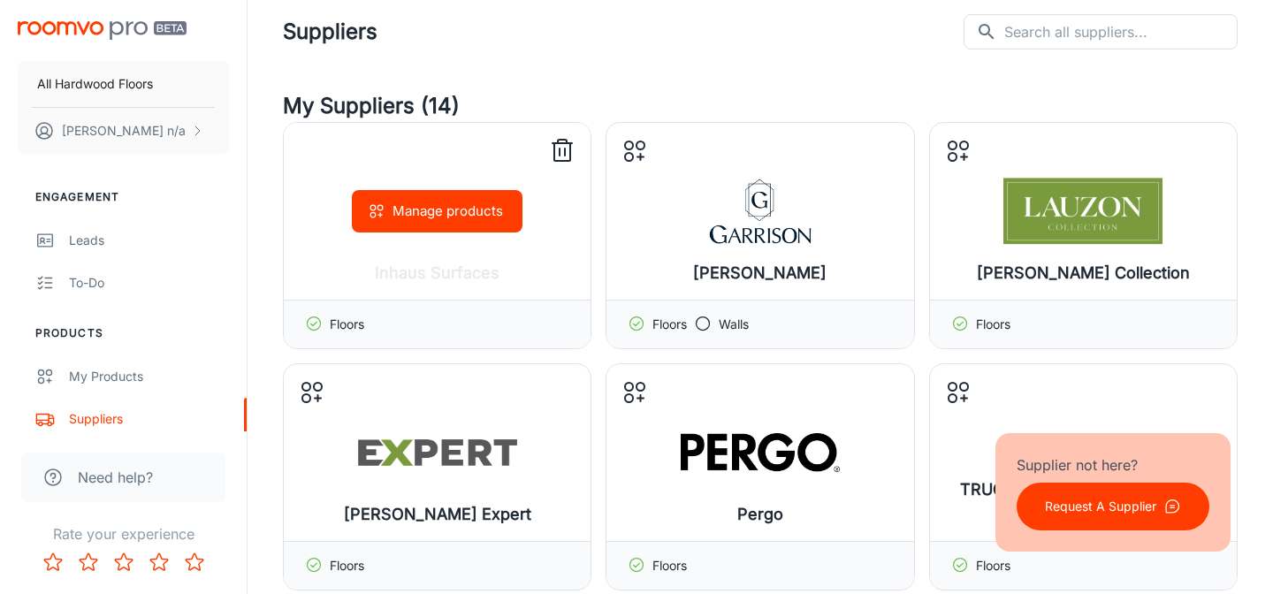
scroll to position [0, 0]
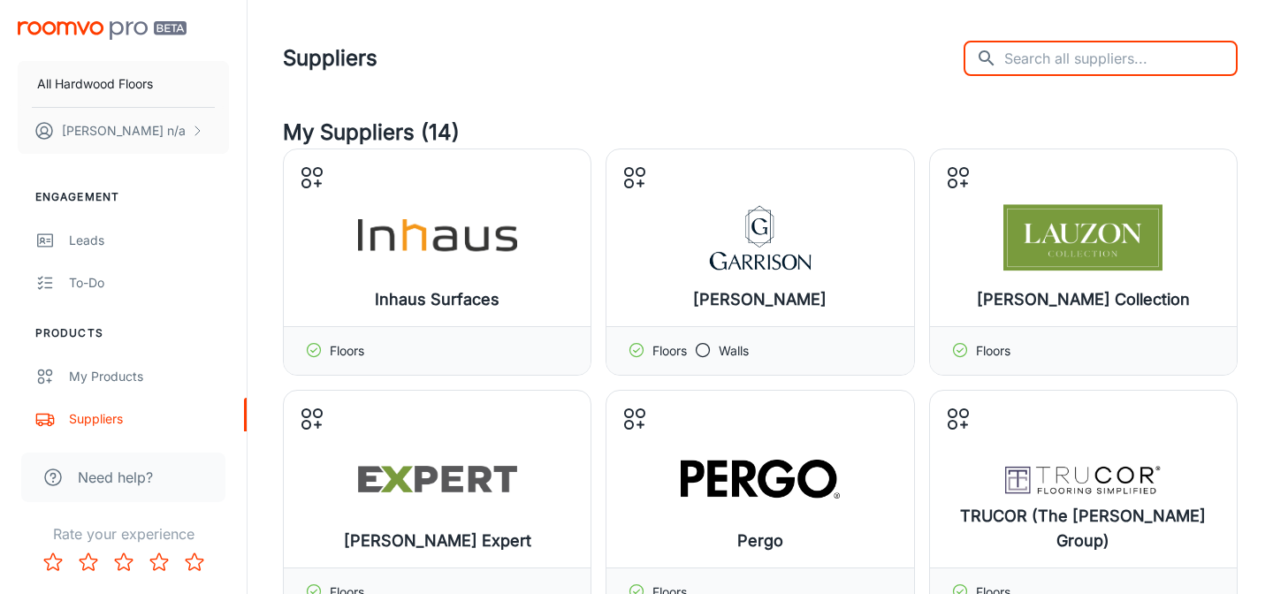
click at [1119, 72] on input "text" at bounding box center [1120, 58] width 233 height 35
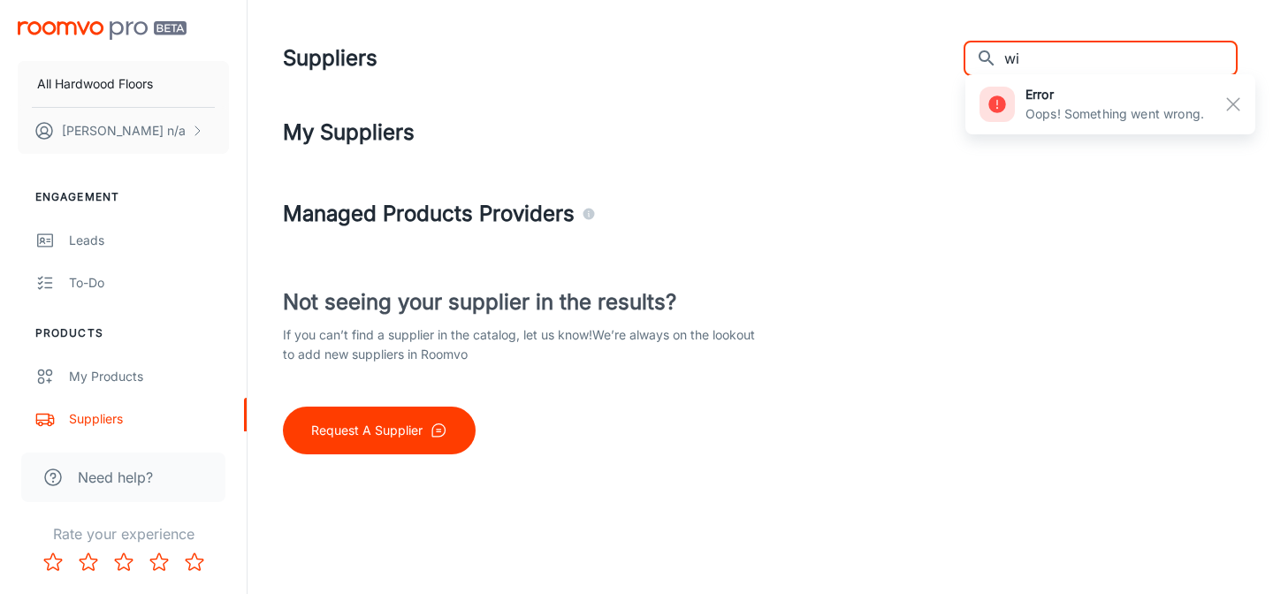
type input "w"
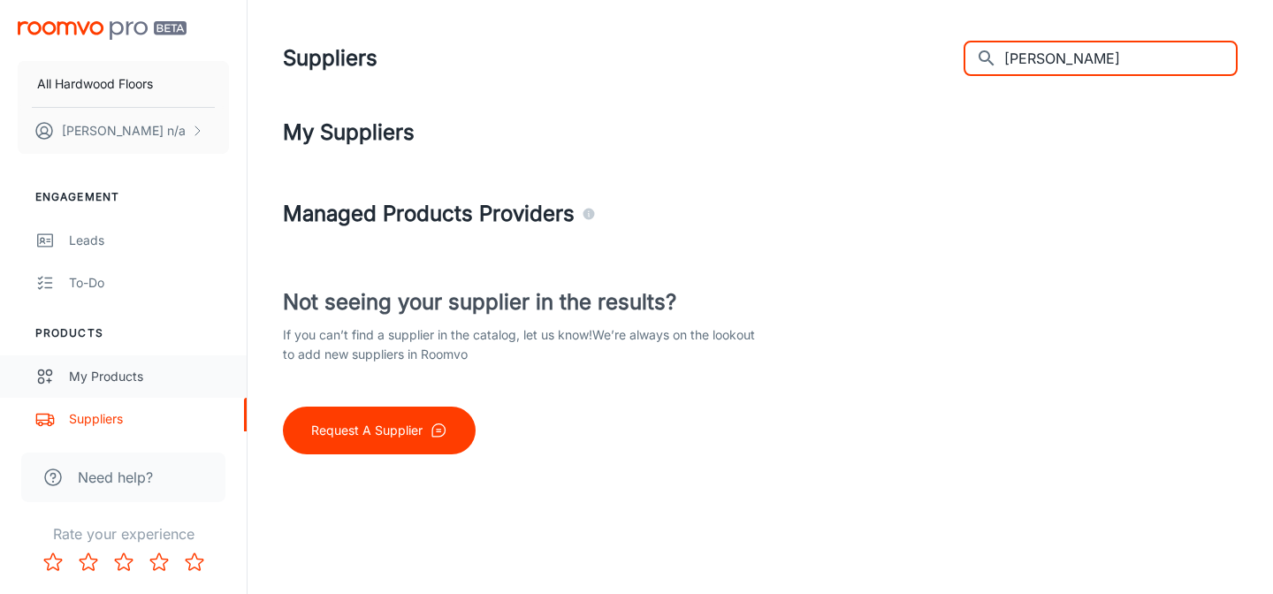
type input "[PERSON_NAME]"
click at [121, 369] on div "My Products" at bounding box center [149, 376] width 160 height 19
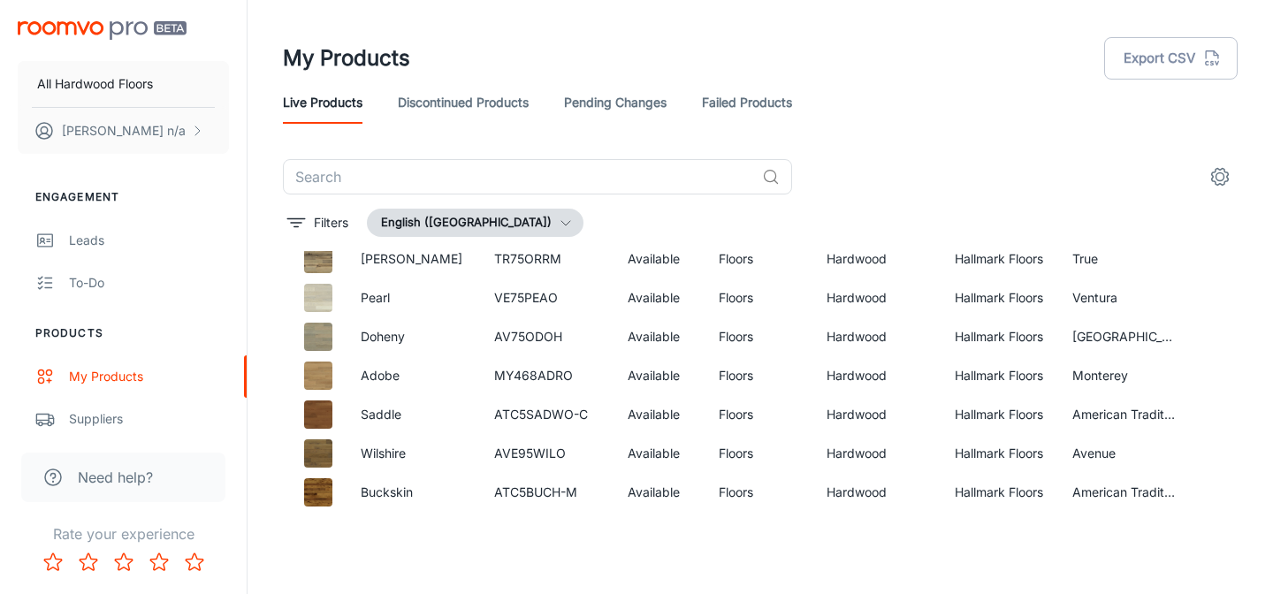
scroll to position [1230, 0]
click at [327, 213] on p "Filters" at bounding box center [331, 222] width 34 height 19
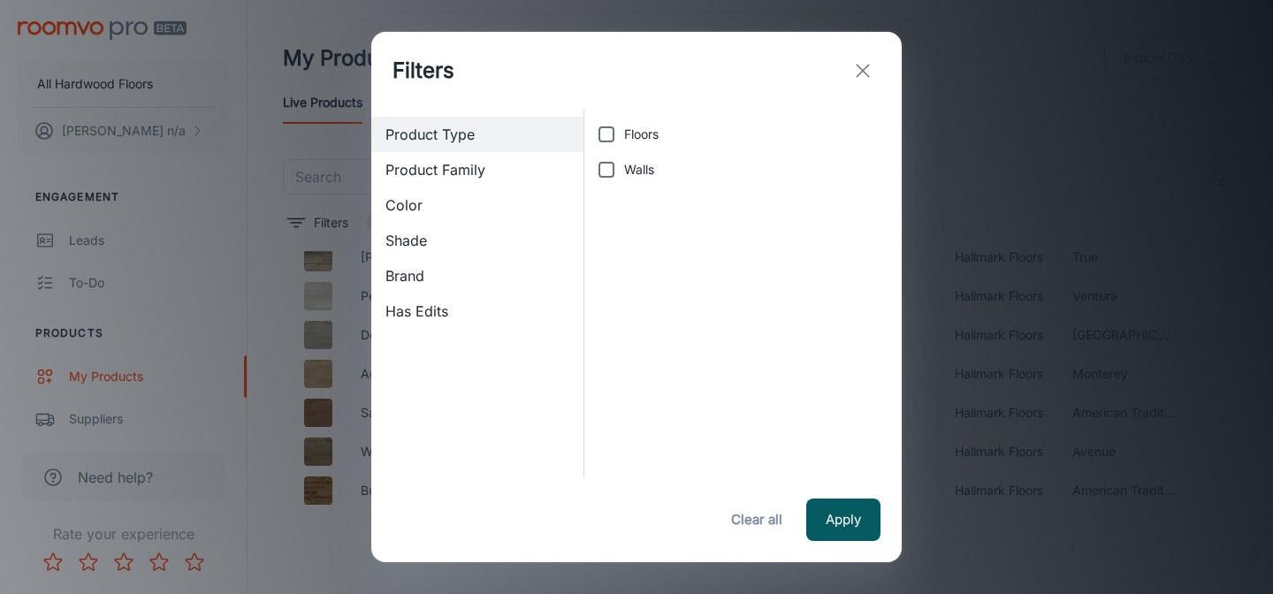
click at [439, 163] on span "Product Family" at bounding box center [477, 169] width 184 height 21
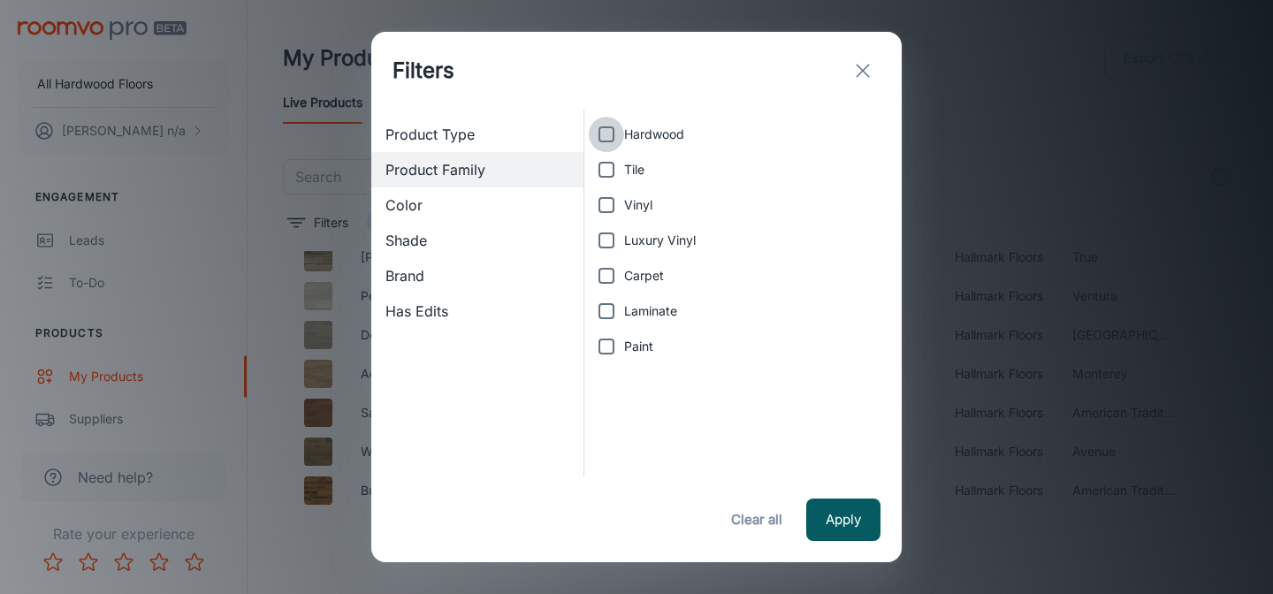
click at [600, 126] on input "Hardwood" at bounding box center [606, 134] width 35 height 35
checkbox input "true"
click at [834, 521] on button "Apply" at bounding box center [843, 520] width 74 height 42
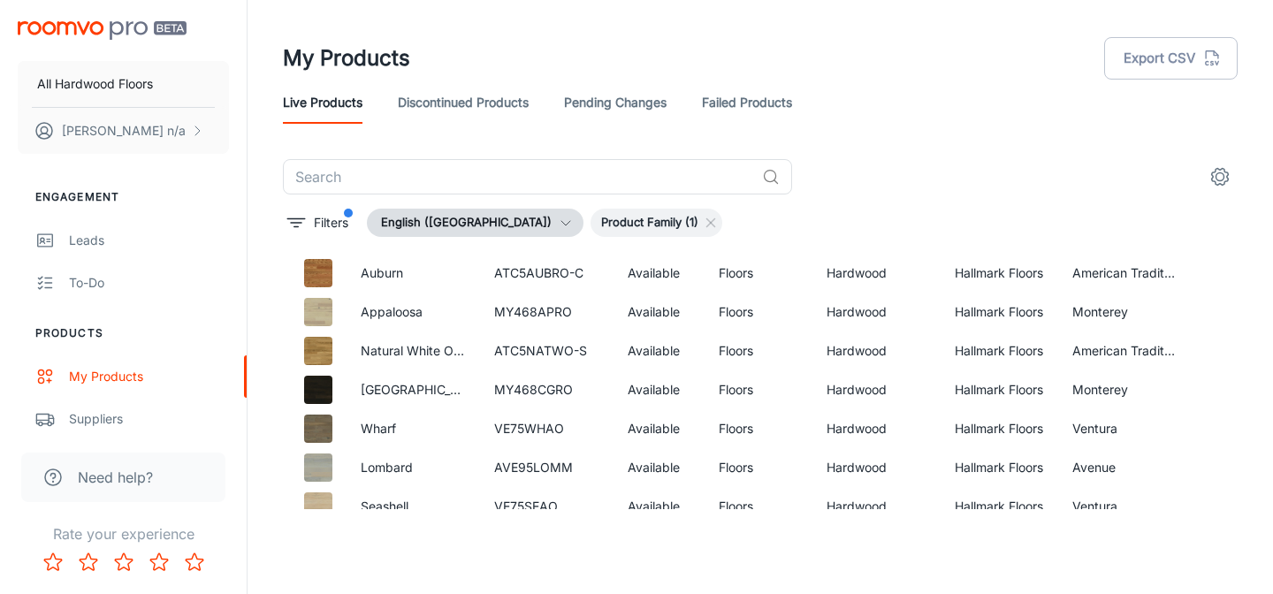
scroll to position [0, 0]
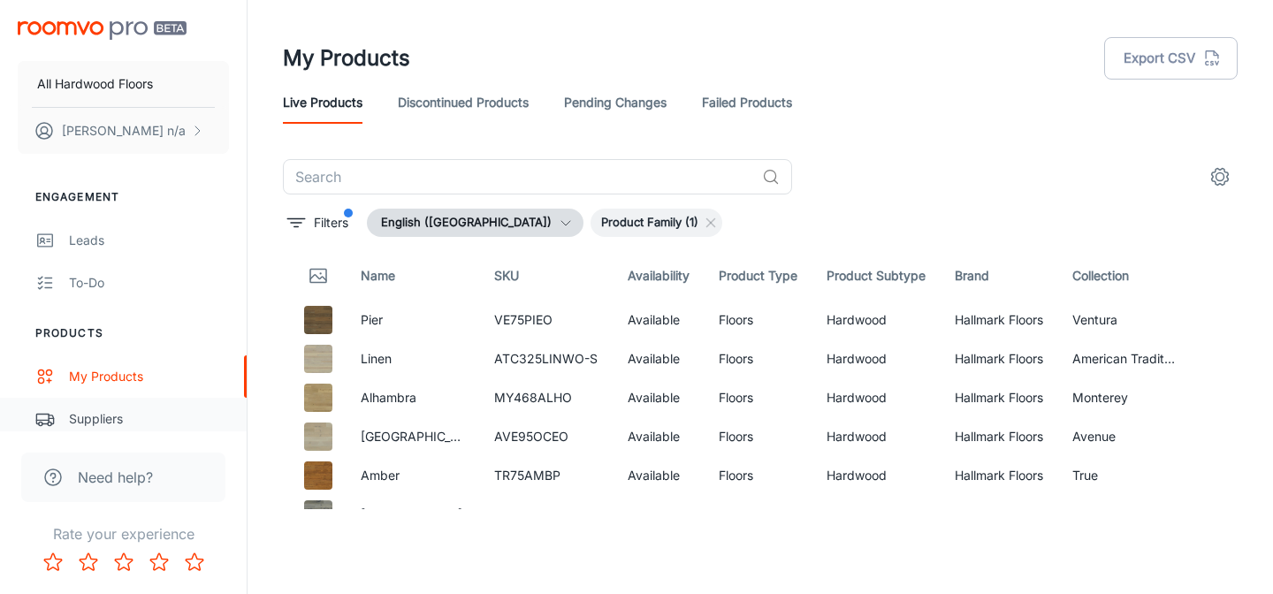
click at [92, 423] on div "Suppliers" at bounding box center [149, 418] width 160 height 19
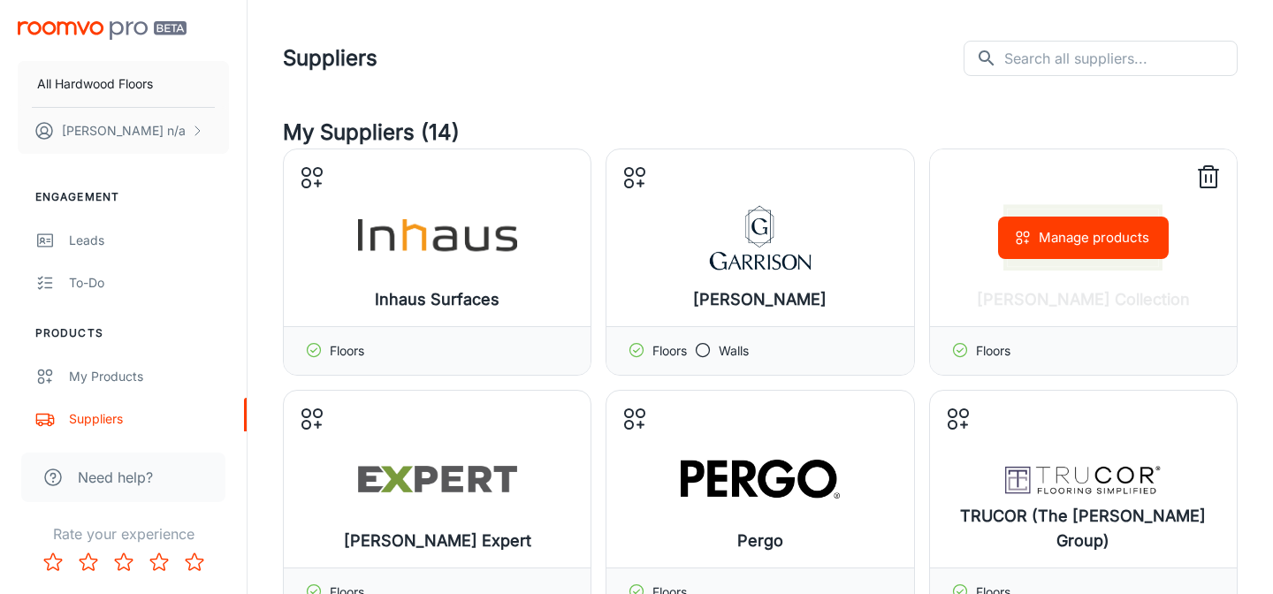
click at [1115, 245] on button "Manage products" at bounding box center [1083, 238] width 171 height 42
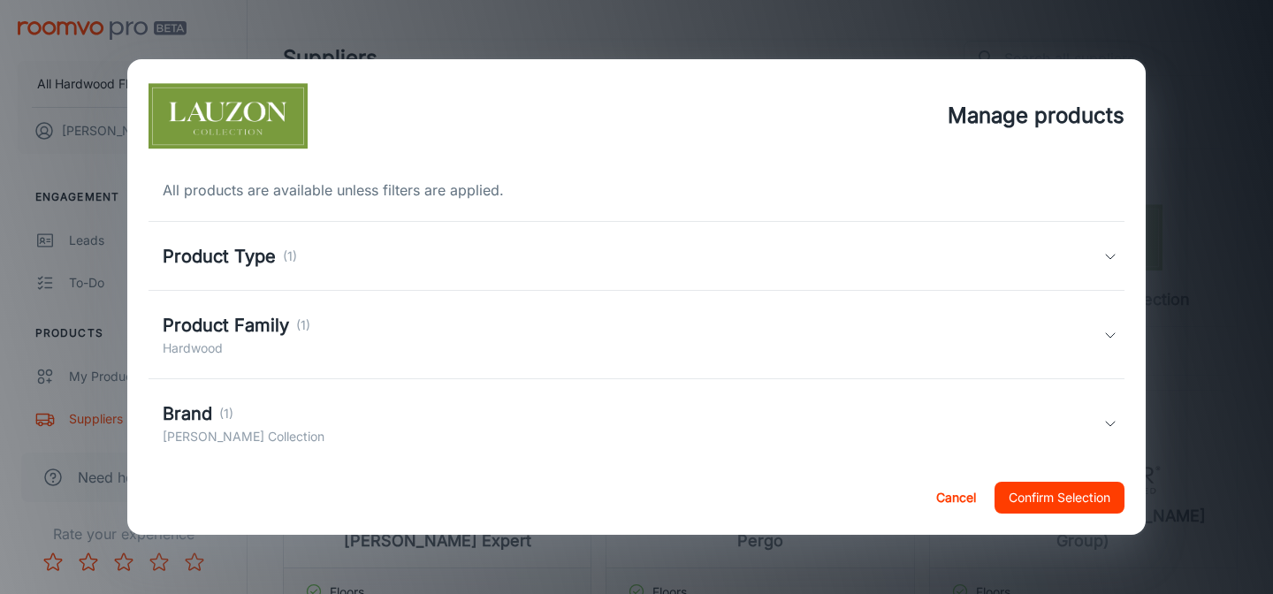
click at [682, 334] on div "Product Family (1) Hardwood" at bounding box center [633, 335] width 941 height 46
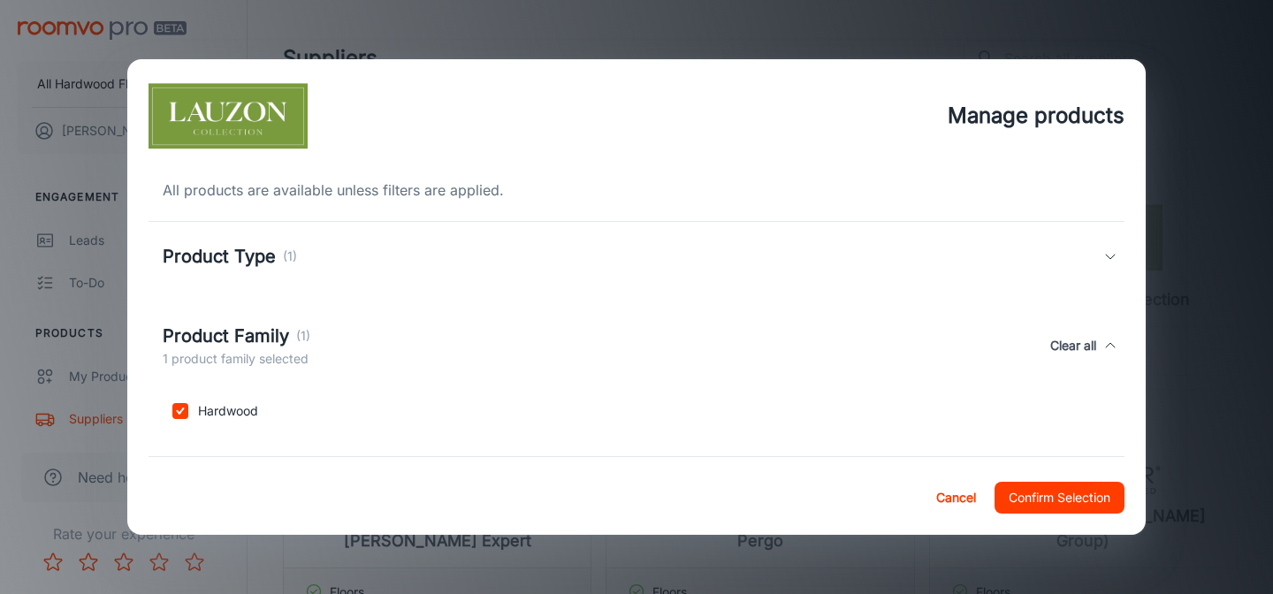
click at [688, 261] on div "Product Type (1)" at bounding box center [633, 256] width 941 height 27
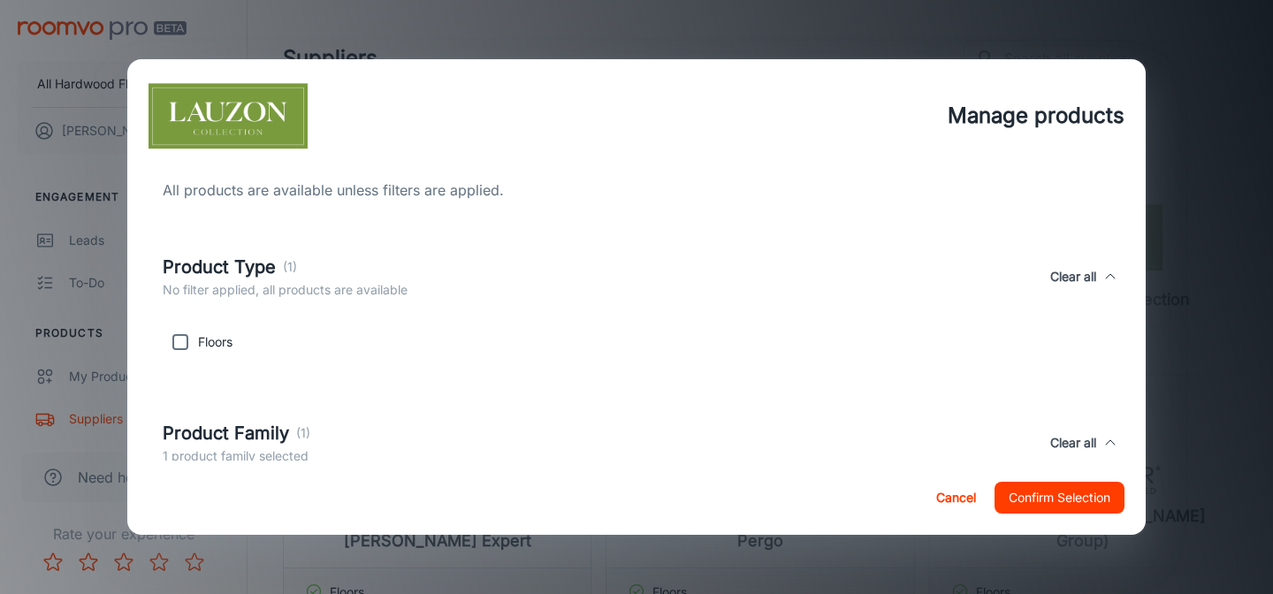
click at [167, 354] on input "checkbox" at bounding box center [180, 341] width 35 height 35
checkbox input "true"
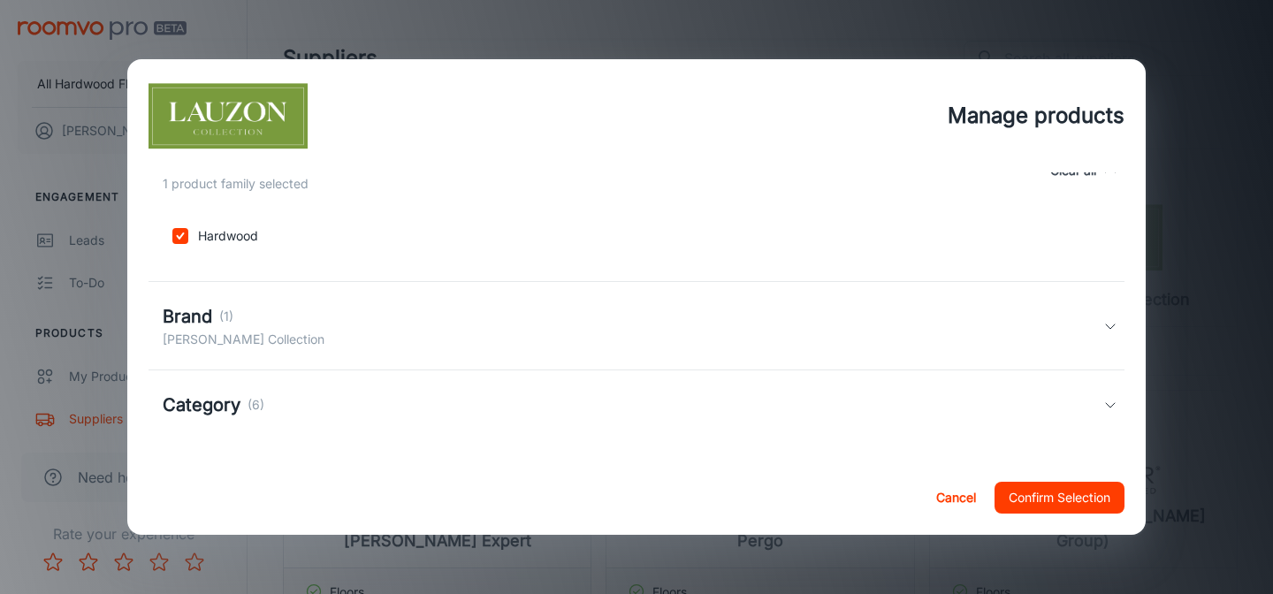
click at [240, 325] on div "Brand (1)" at bounding box center [244, 316] width 162 height 27
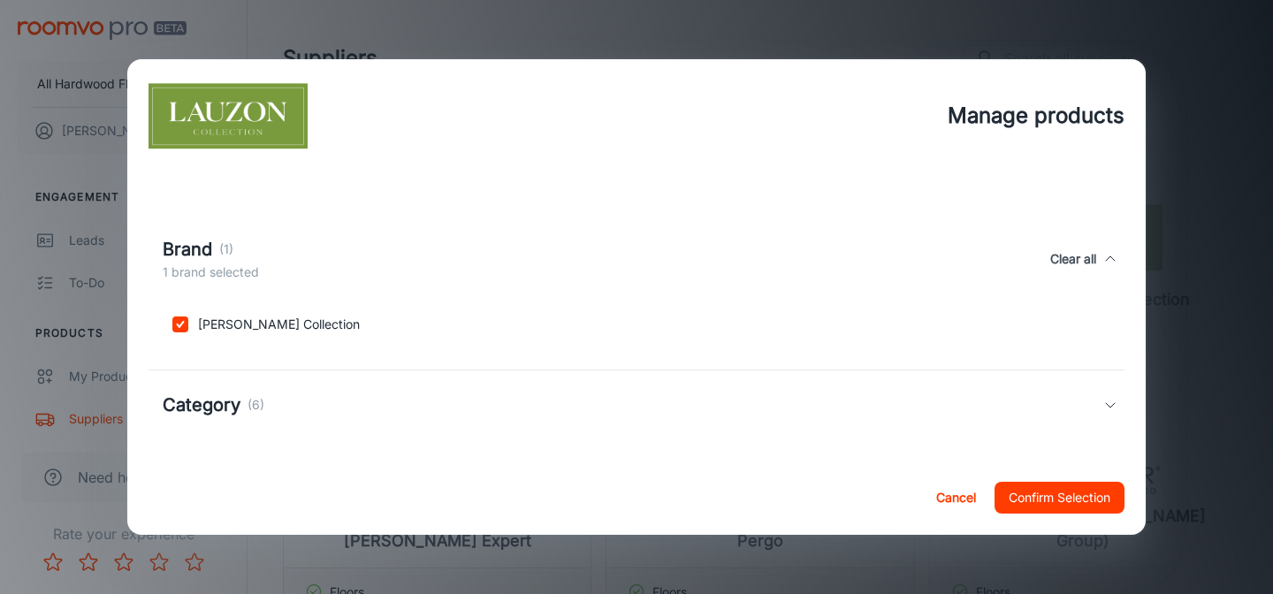
click at [228, 398] on h5 "Category" at bounding box center [202, 405] width 78 height 27
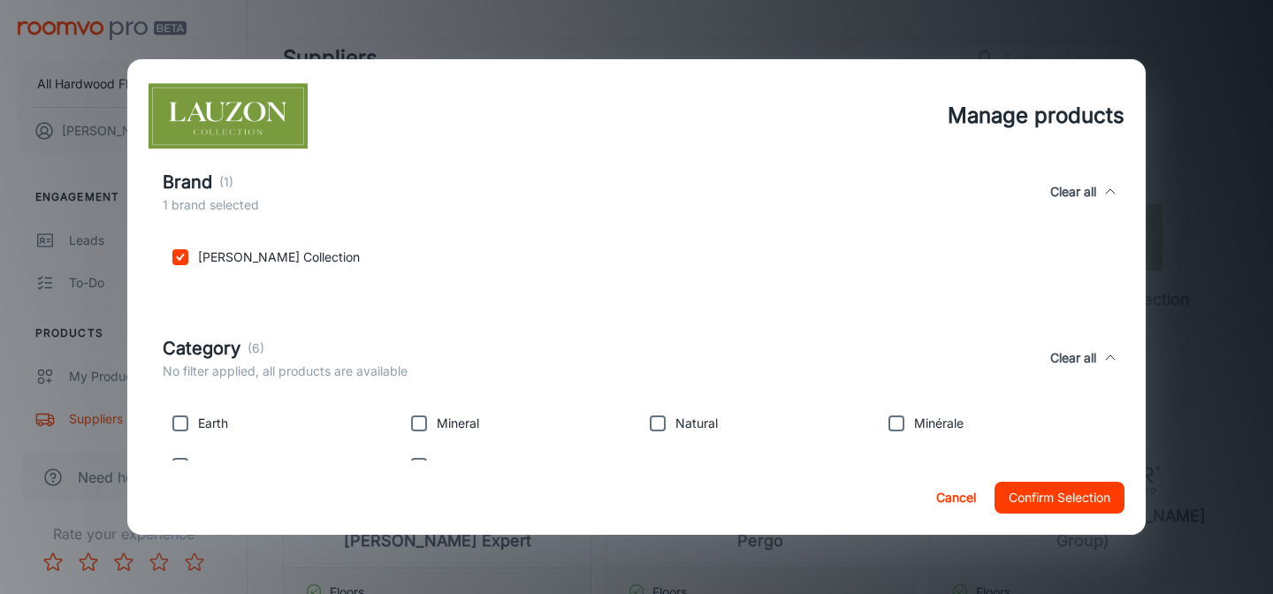
scroll to position [476, 0]
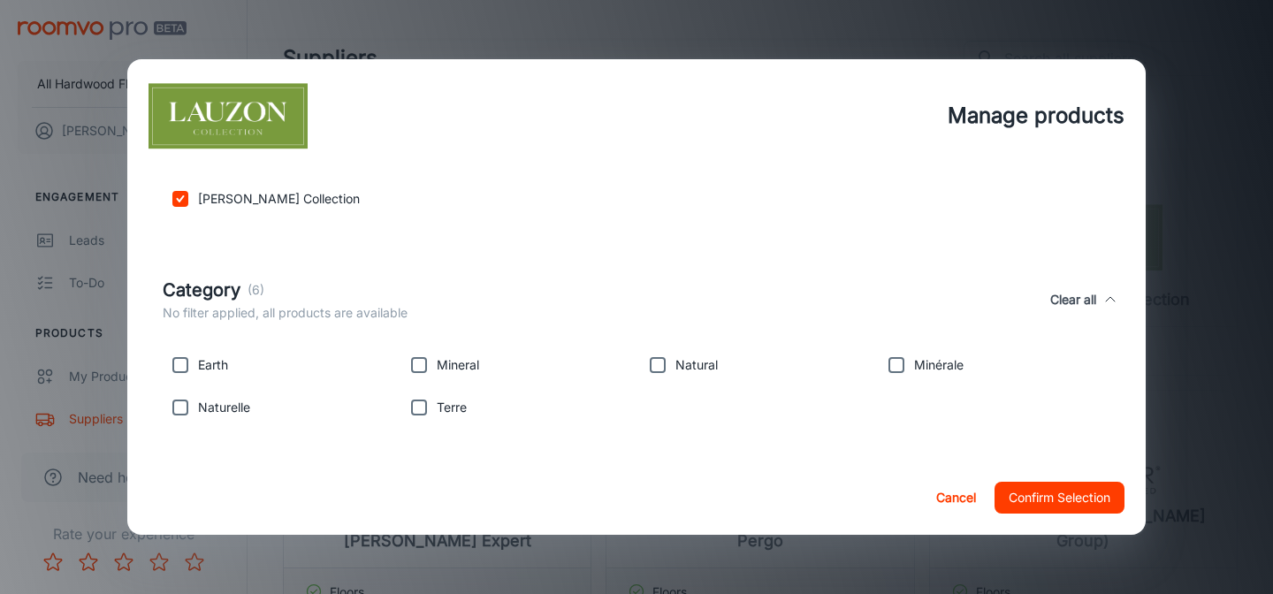
click at [1063, 489] on button "Confirm Selection" at bounding box center [1059, 498] width 130 height 32
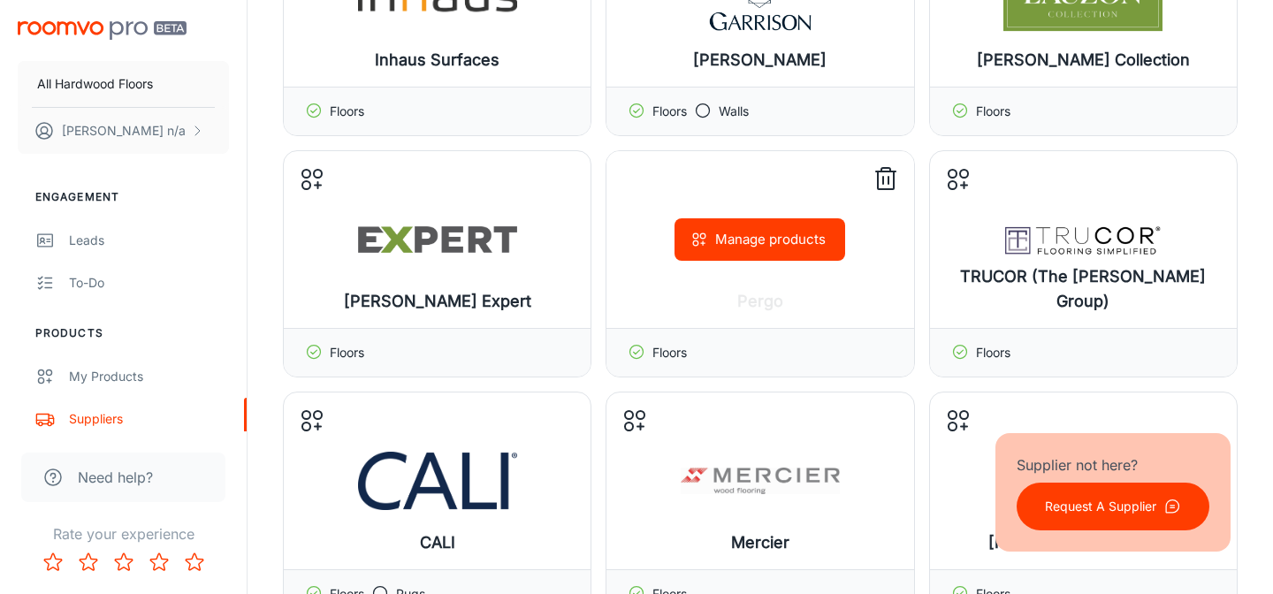
scroll to position [255, 0]
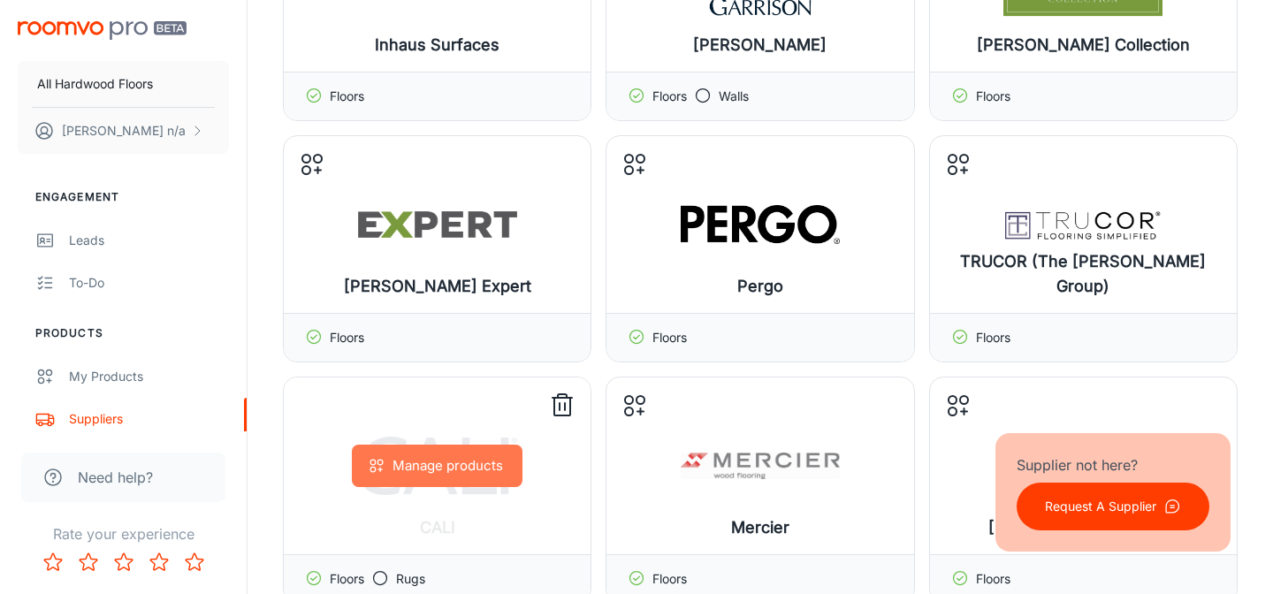
click at [416, 470] on button "Manage products" at bounding box center [437, 466] width 171 height 42
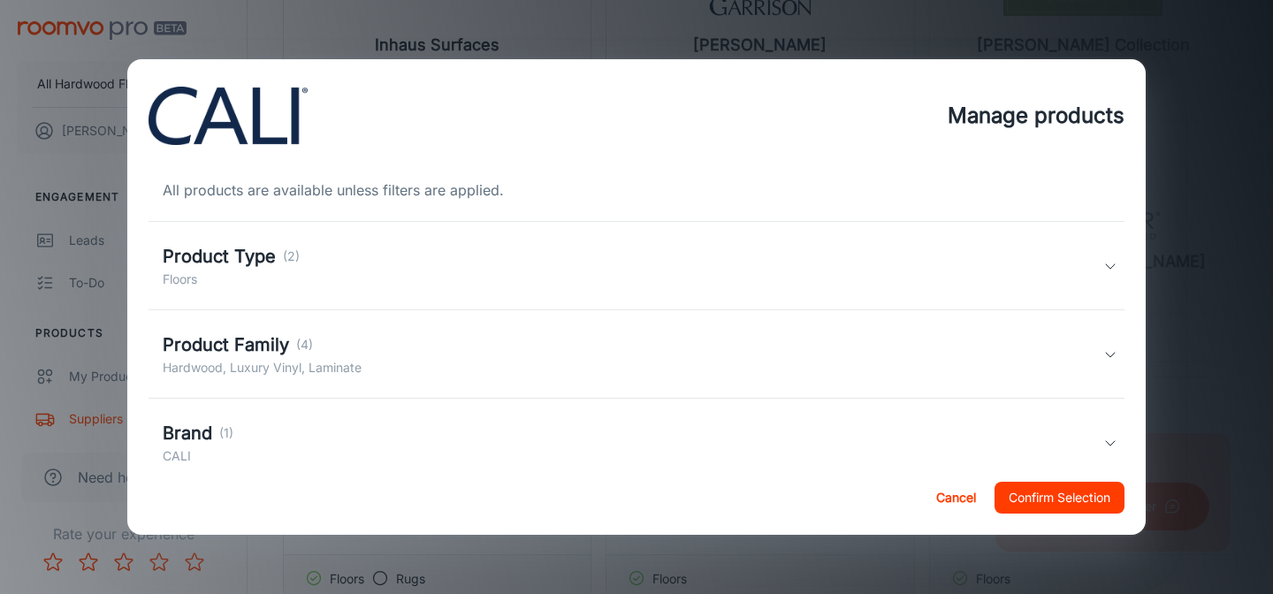
click at [453, 289] on div "Product Type (2) Floors" at bounding box center [637, 266] width 976 height 88
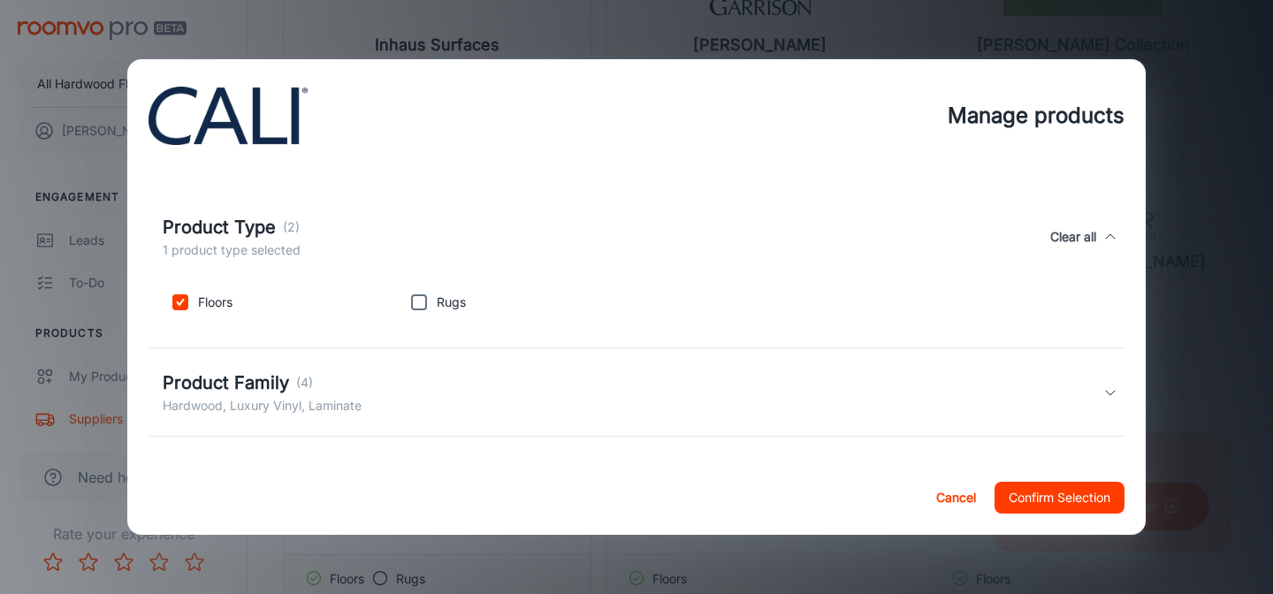
scroll to position [70, 0]
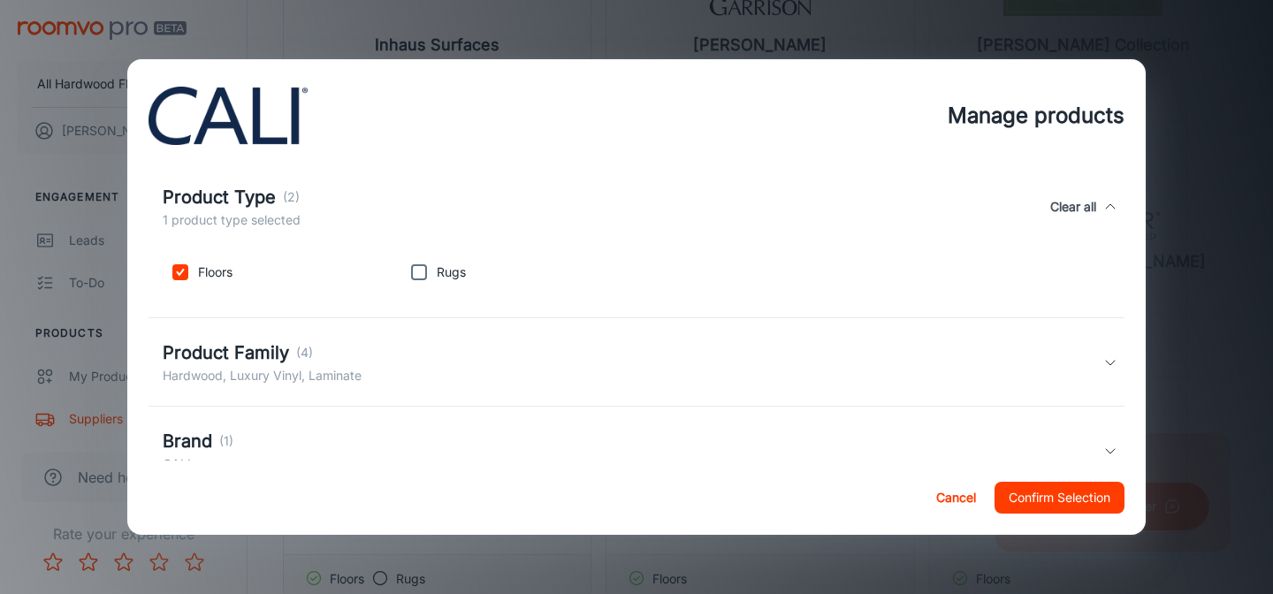
click at [429, 357] on div "Product Family (4) Hardwood, Luxury Vinyl, Laminate" at bounding box center [633, 362] width 941 height 46
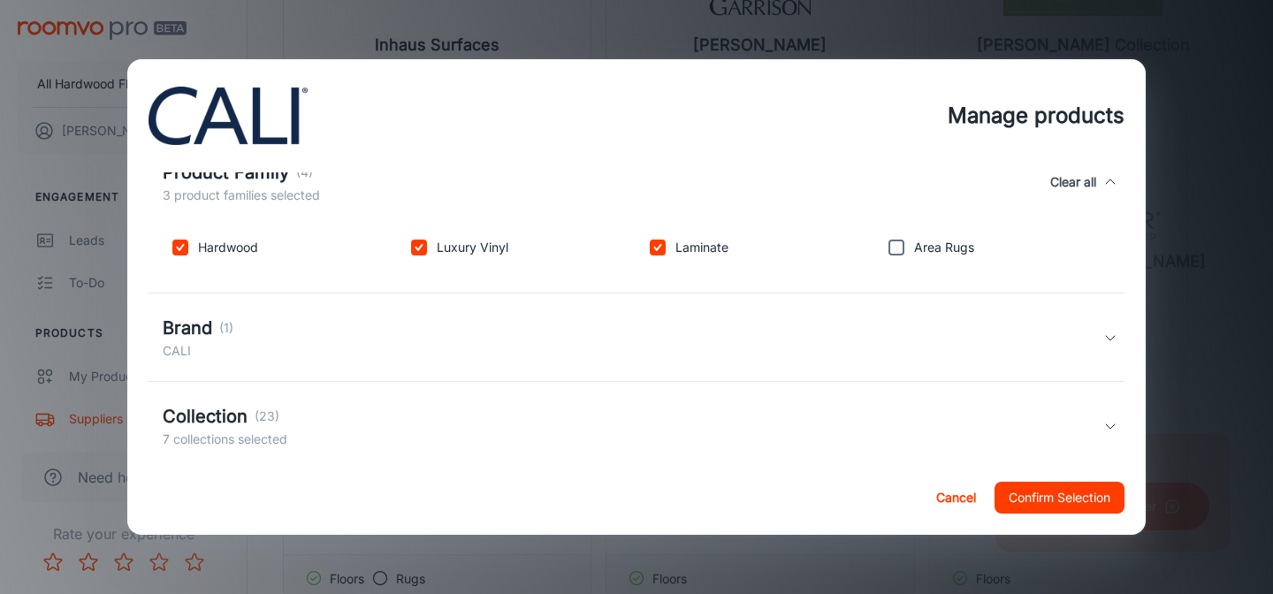
scroll to position [265, 0]
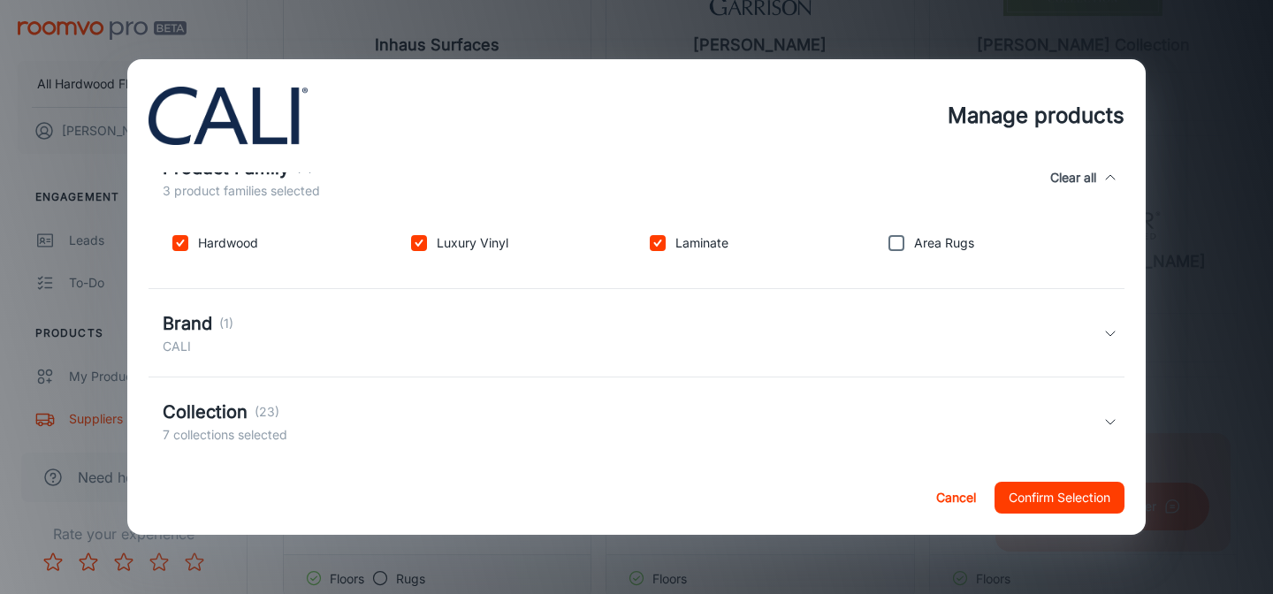
click at [414, 408] on div "Collection (23) 7 collections selected" at bounding box center [633, 422] width 941 height 46
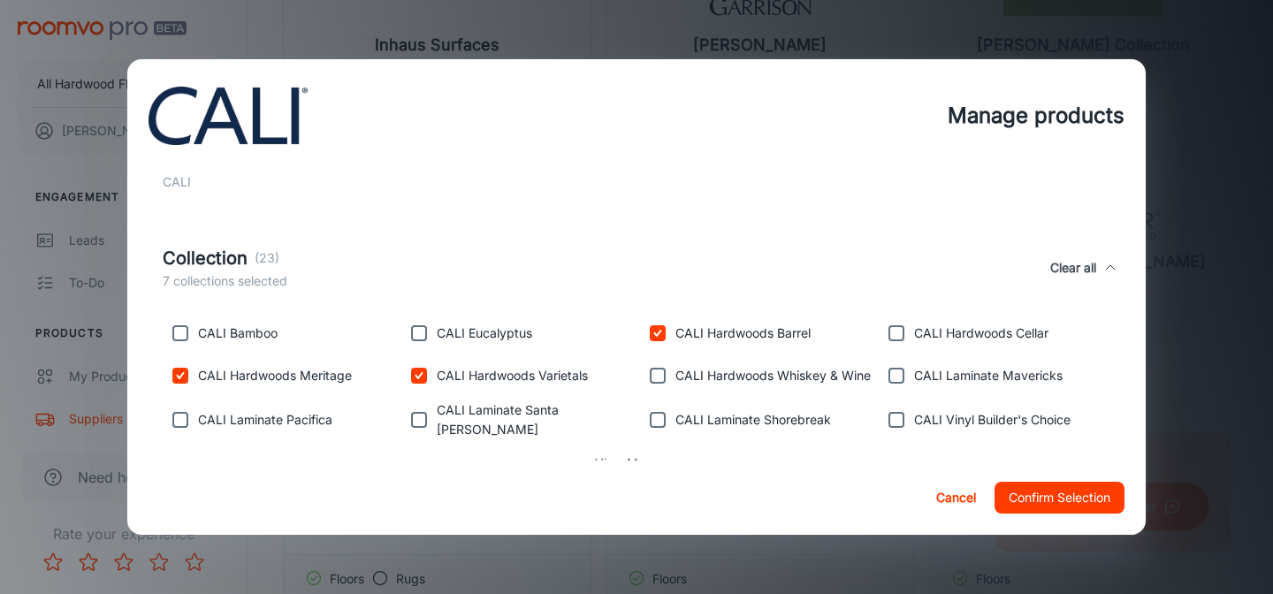
scroll to position [436, 0]
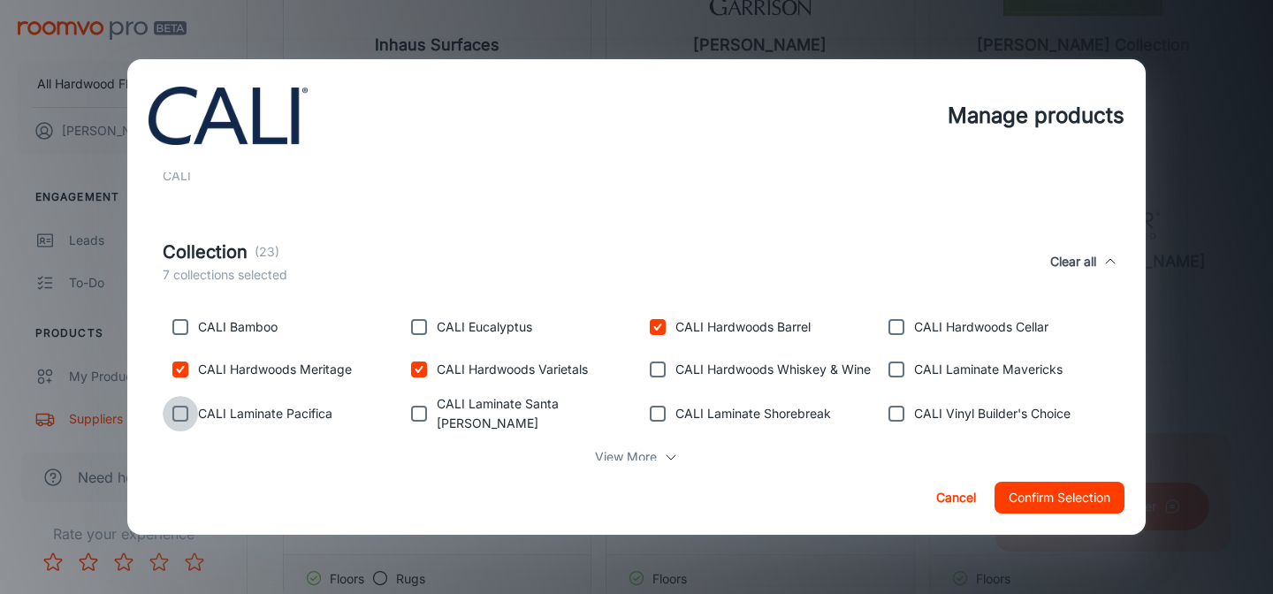
click at [185, 408] on input "checkbox" at bounding box center [180, 413] width 35 height 35
checkbox input "true"
click at [424, 408] on input "checkbox" at bounding box center [418, 413] width 35 height 35
checkbox input "true"
click at [650, 411] on input "checkbox" at bounding box center [657, 413] width 35 height 35
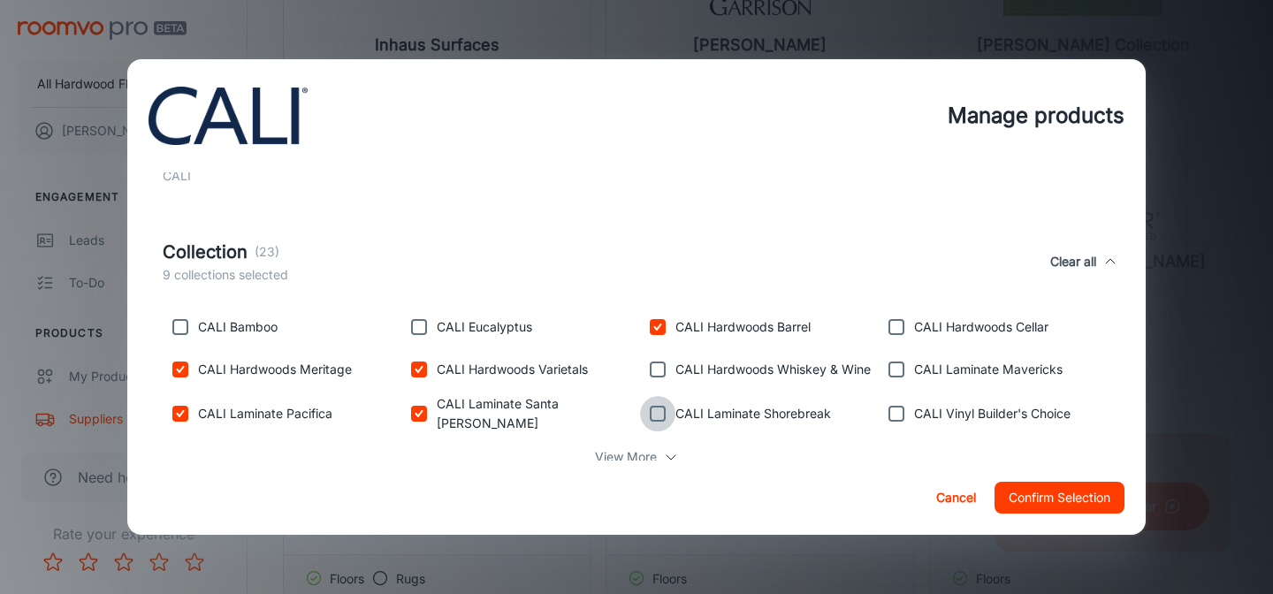
checkbox input "true"
click at [649, 377] on input "checkbox" at bounding box center [657, 369] width 35 height 35
checkbox input "true"
click at [878, 324] on div "CALI Hardwoods Cellar" at bounding box center [991, 323] width 239 height 42
click at [898, 325] on input "checkbox" at bounding box center [896, 326] width 35 height 35
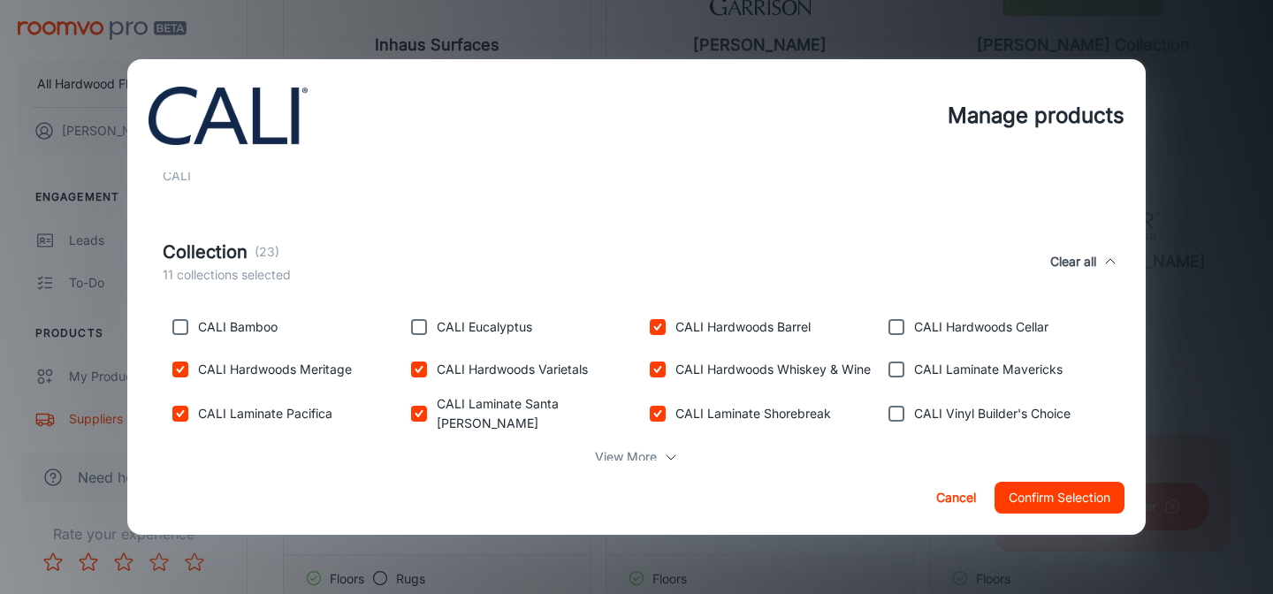
checkbox input "true"
click at [898, 356] on input "checkbox" at bounding box center [896, 369] width 35 height 35
checkbox input "true"
click at [897, 410] on input "checkbox" at bounding box center [896, 413] width 35 height 35
checkbox input "true"
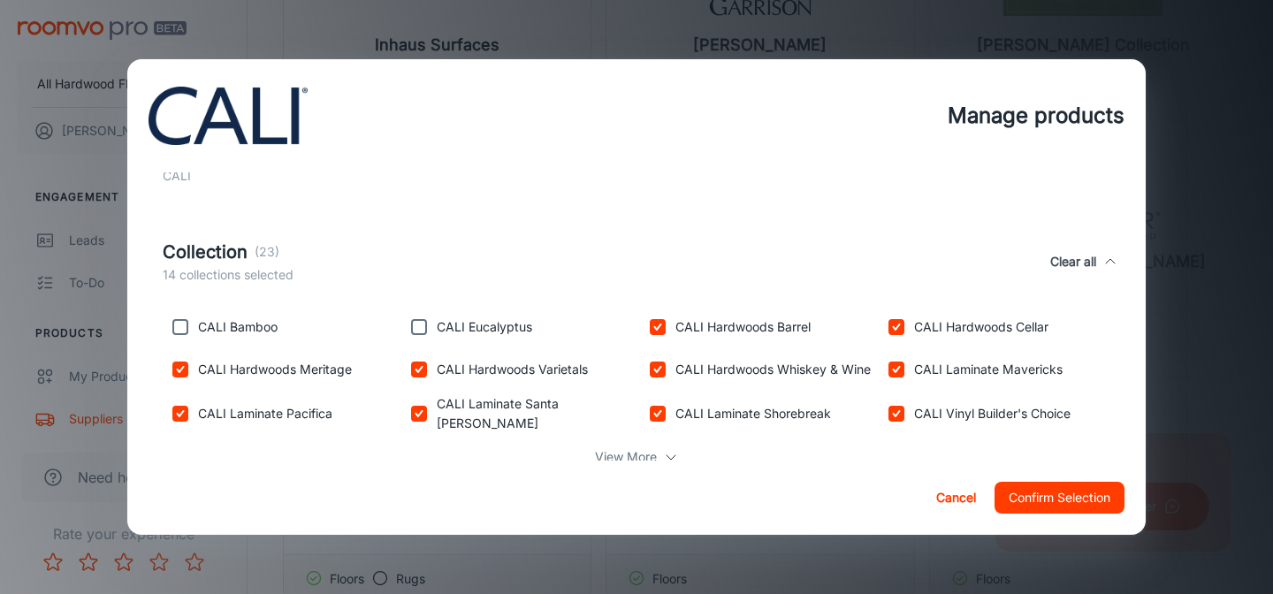
click at [631, 460] on p "View More" at bounding box center [626, 456] width 62 height 19
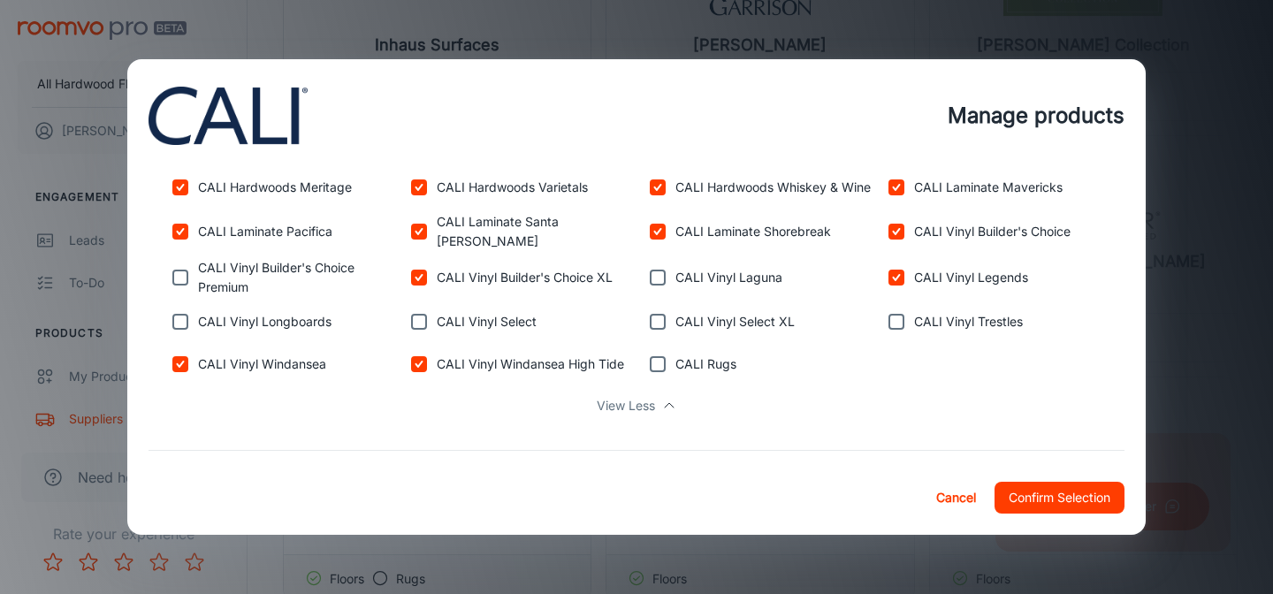
scroll to position [619, 0]
click at [659, 270] on input "checkbox" at bounding box center [657, 276] width 35 height 35
checkbox input "true"
click at [424, 316] on input "checkbox" at bounding box center [418, 320] width 35 height 35
checkbox input "true"
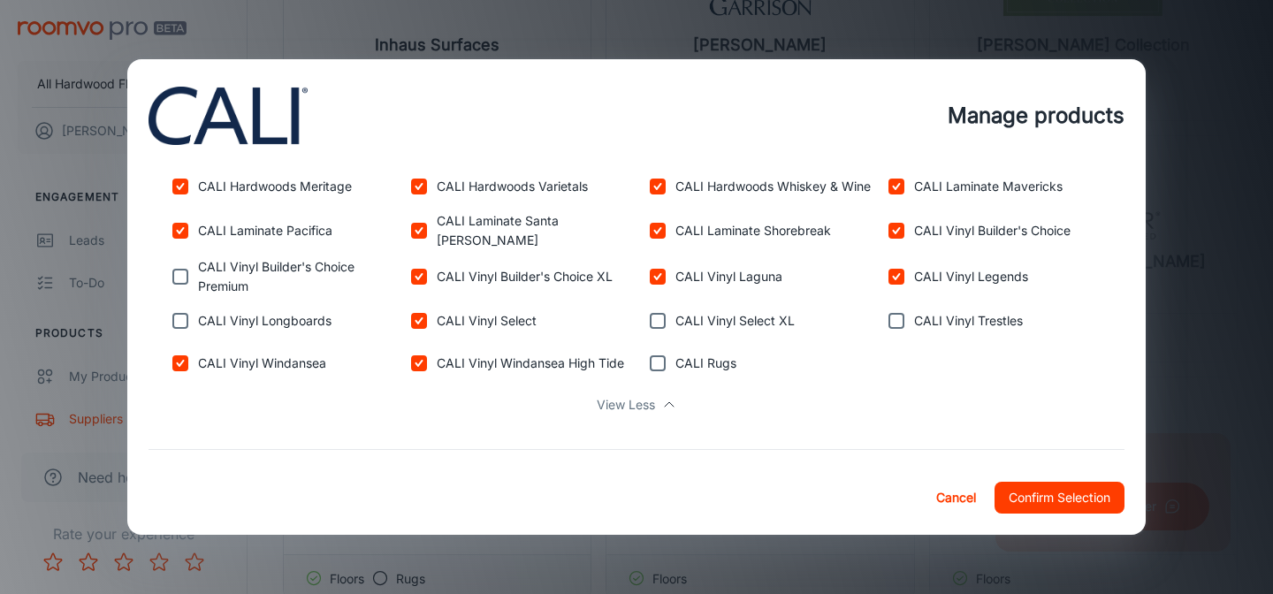
click at [175, 311] on input "checkbox" at bounding box center [180, 320] width 35 height 35
checkbox input "true"
click at [171, 266] on input "checkbox" at bounding box center [180, 276] width 35 height 35
checkbox input "true"
click at [1035, 502] on button "Confirm Selection" at bounding box center [1059, 498] width 130 height 32
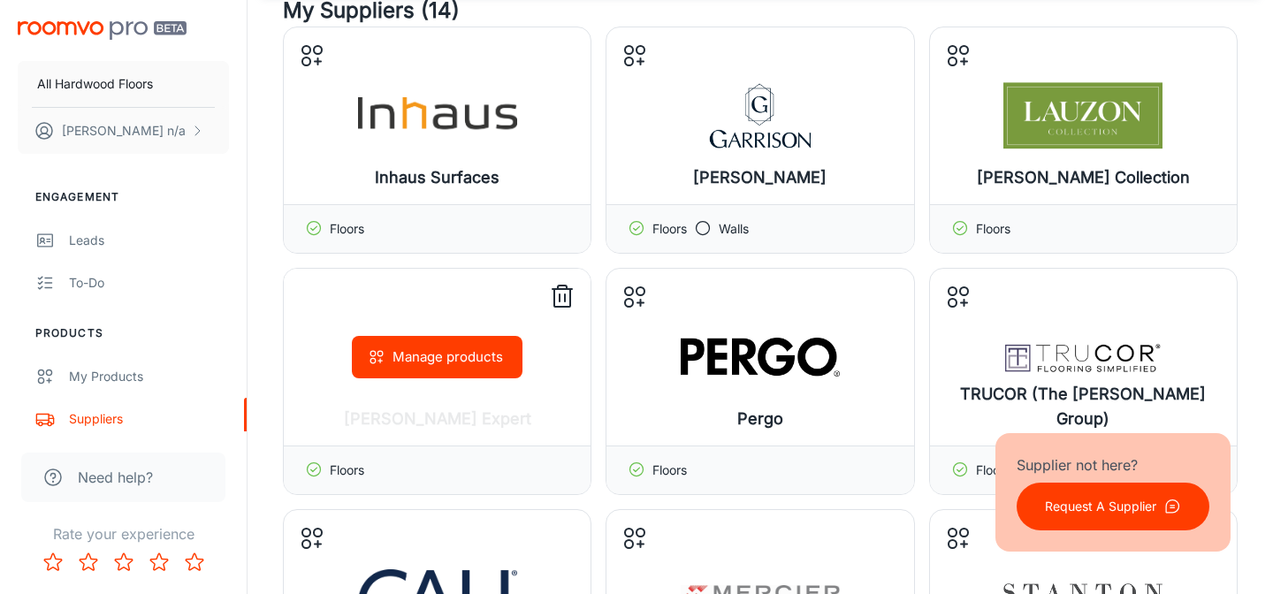
scroll to position [121, 0]
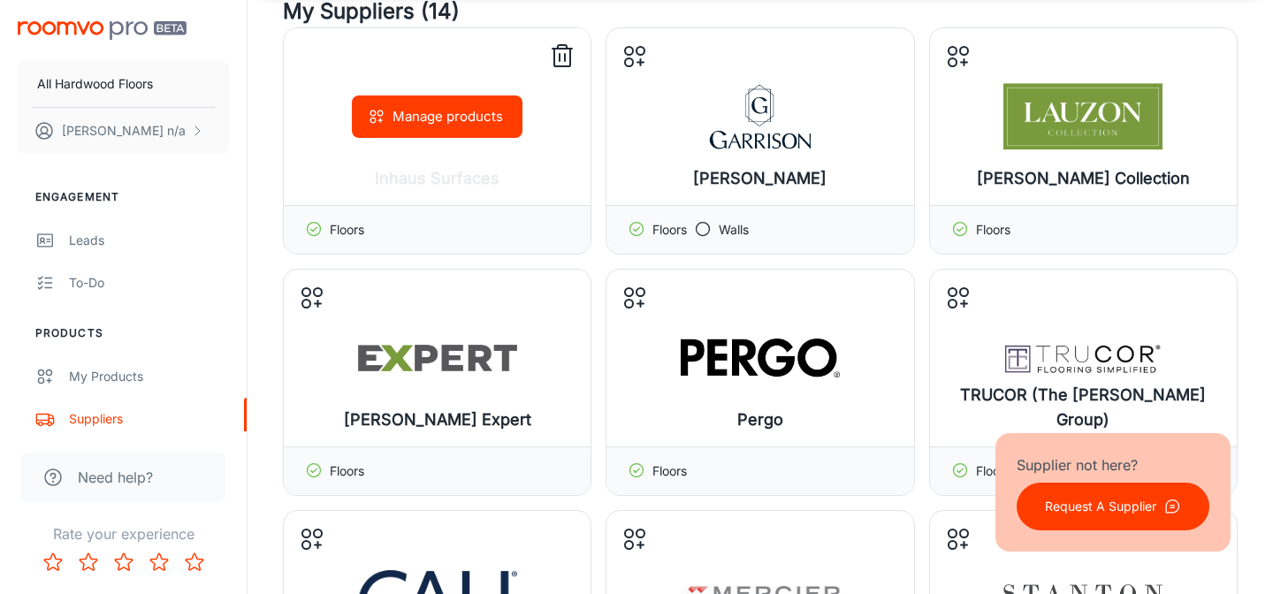
click at [462, 133] on button "Manage products" at bounding box center [437, 116] width 171 height 42
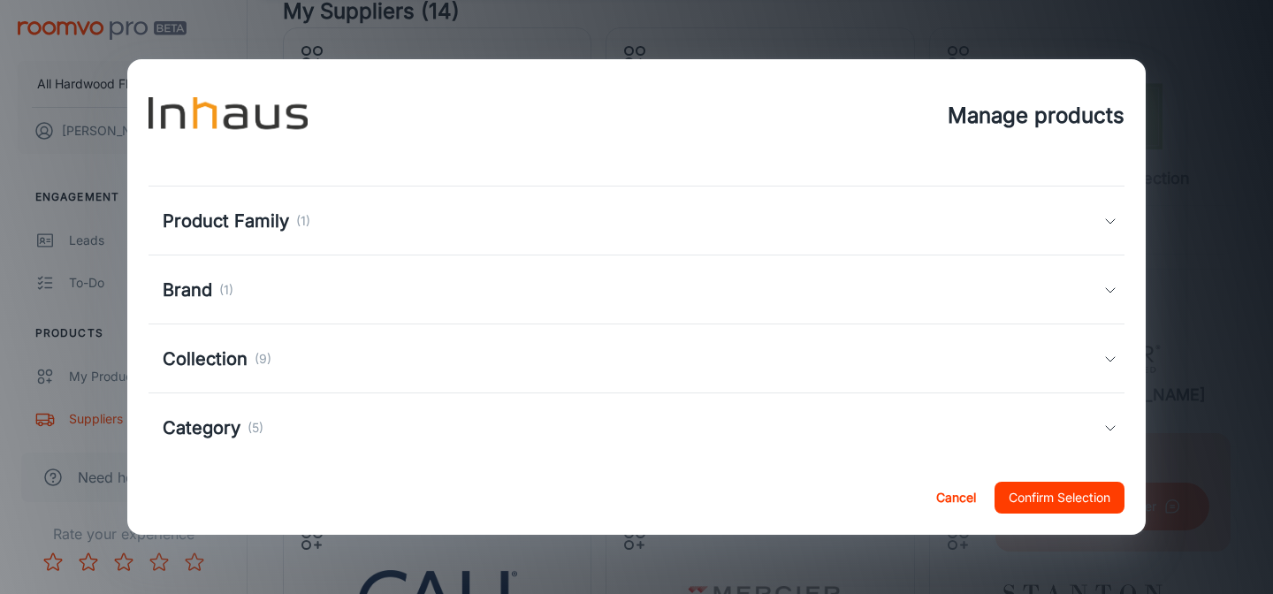
scroll to position [105, 0]
click at [340, 362] on div "Collection (9)" at bounding box center [633, 358] width 941 height 27
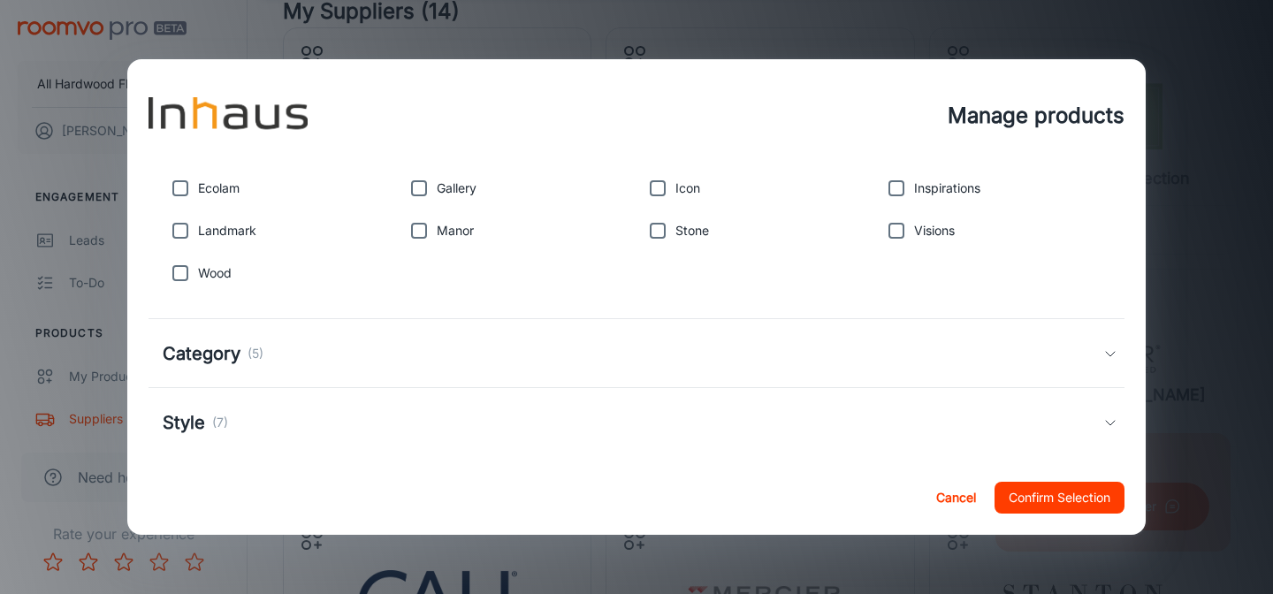
scroll to position [362, 0]
click at [428, 181] on input "checkbox" at bounding box center [418, 186] width 35 height 35
checkbox input "true"
click at [662, 187] on input "checkbox" at bounding box center [657, 186] width 35 height 35
checkbox input "true"
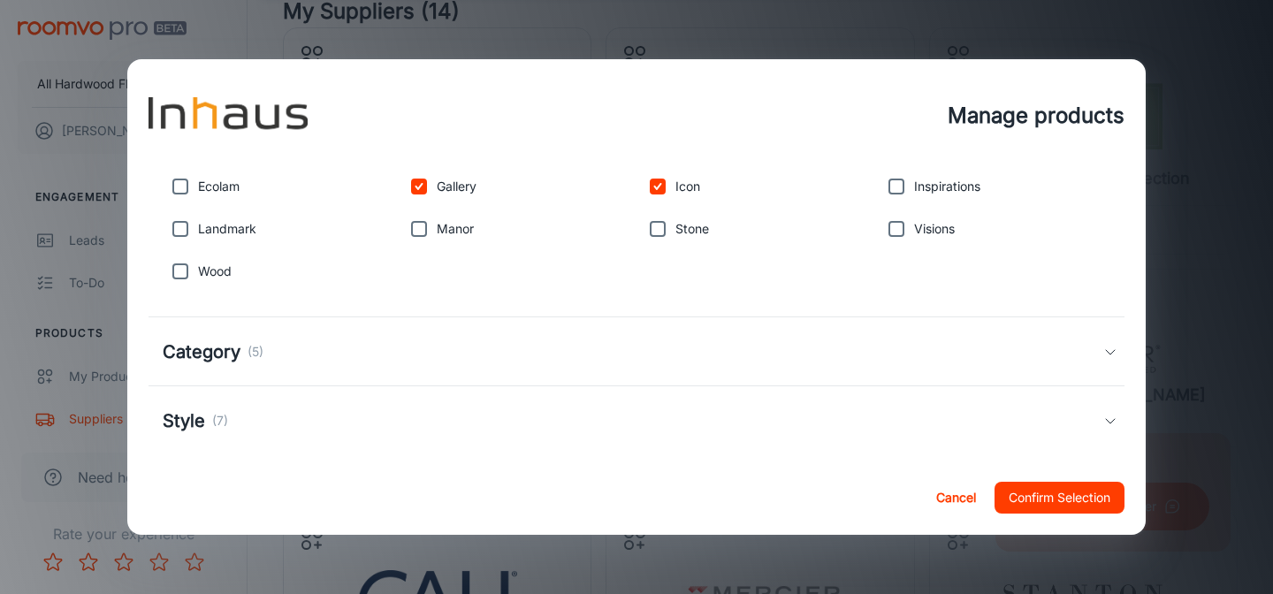
click at [1032, 497] on button "Confirm Selection" at bounding box center [1059, 498] width 130 height 32
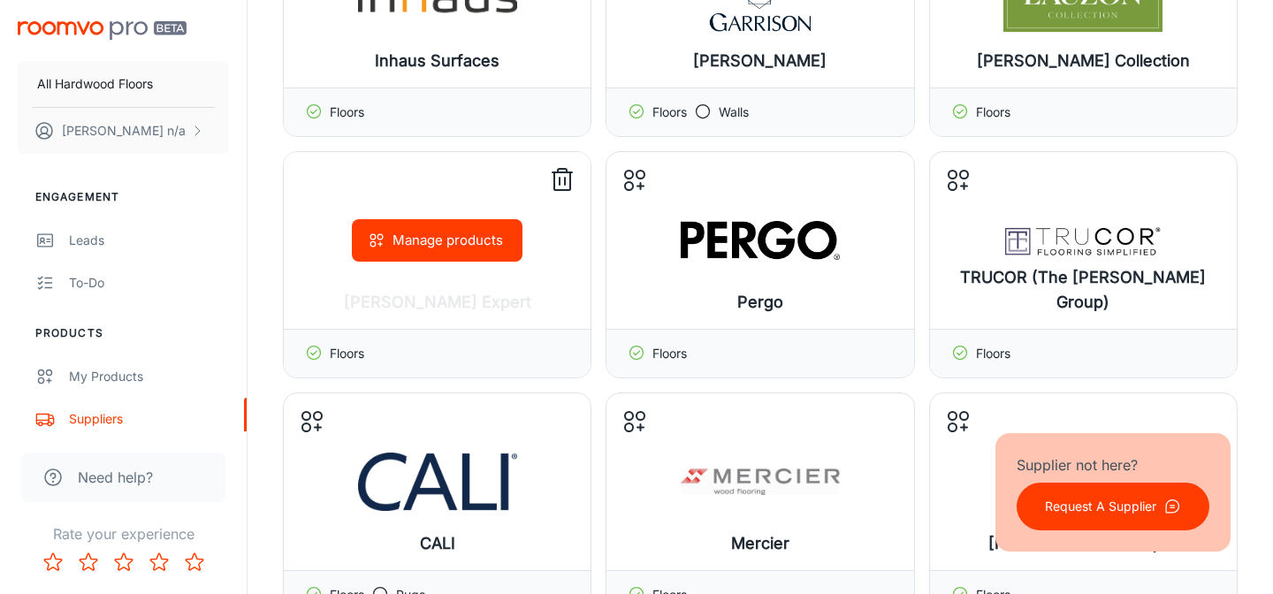
scroll to position [240, 0]
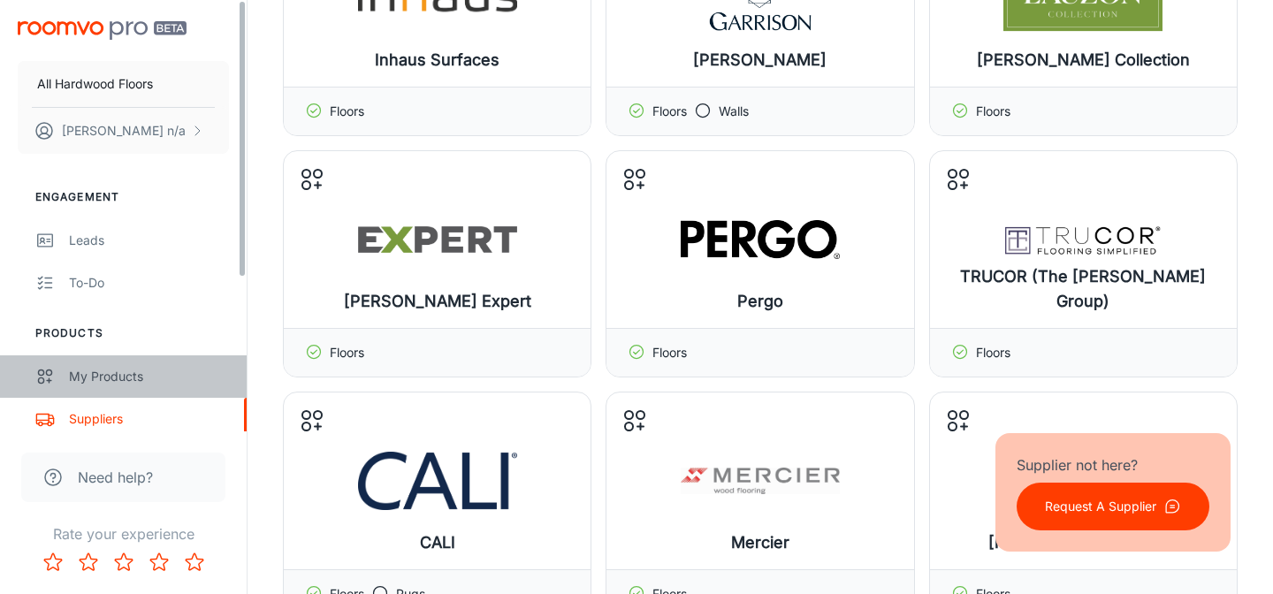
click at [126, 388] on link "My Products" at bounding box center [123, 376] width 247 height 42
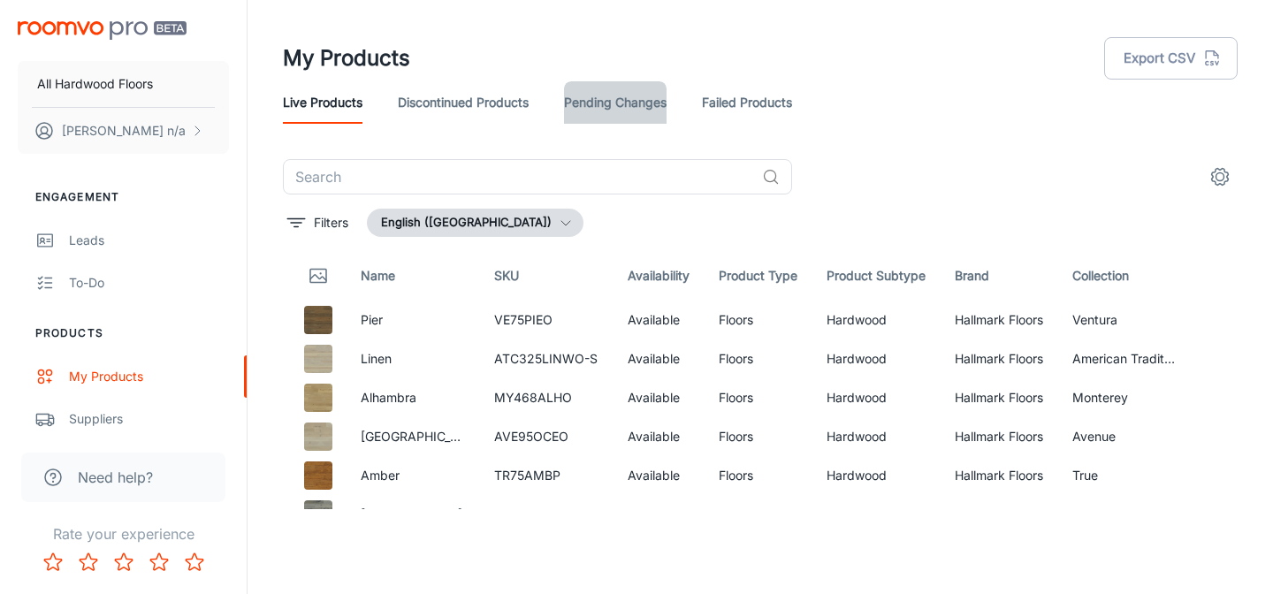
click at [630, 95] on link "Pending Changes" at bounding box center [615, 102] width 103 height 42
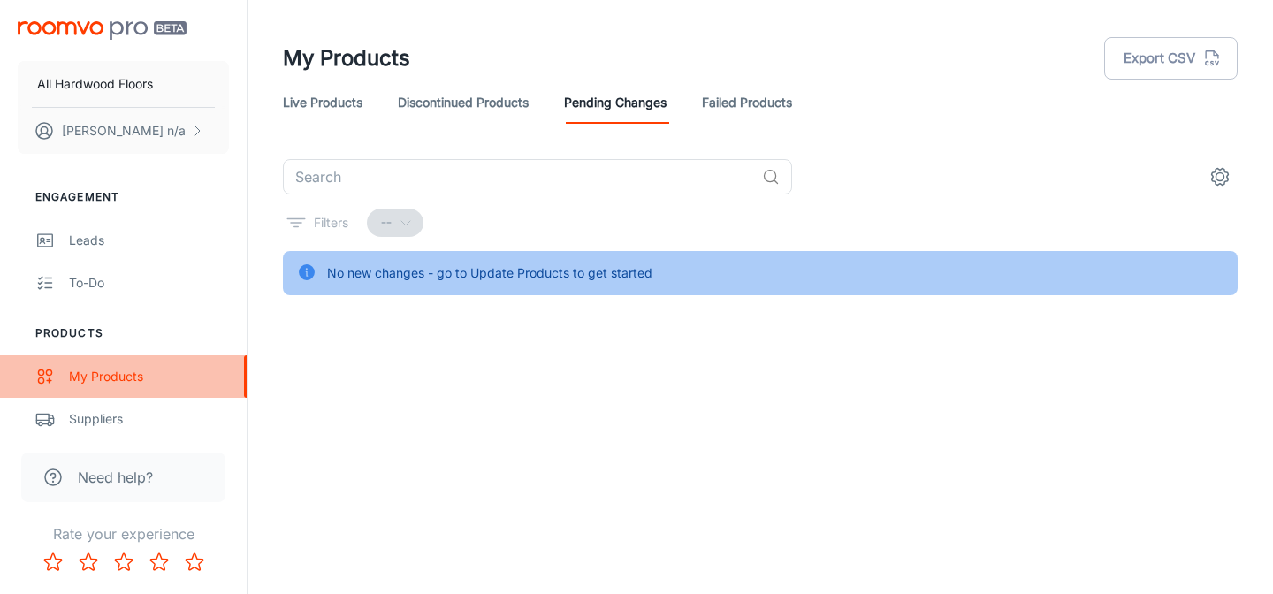
click at [93, 371] on div "My Products" at bounding box center [149, 376] width 160 height 19
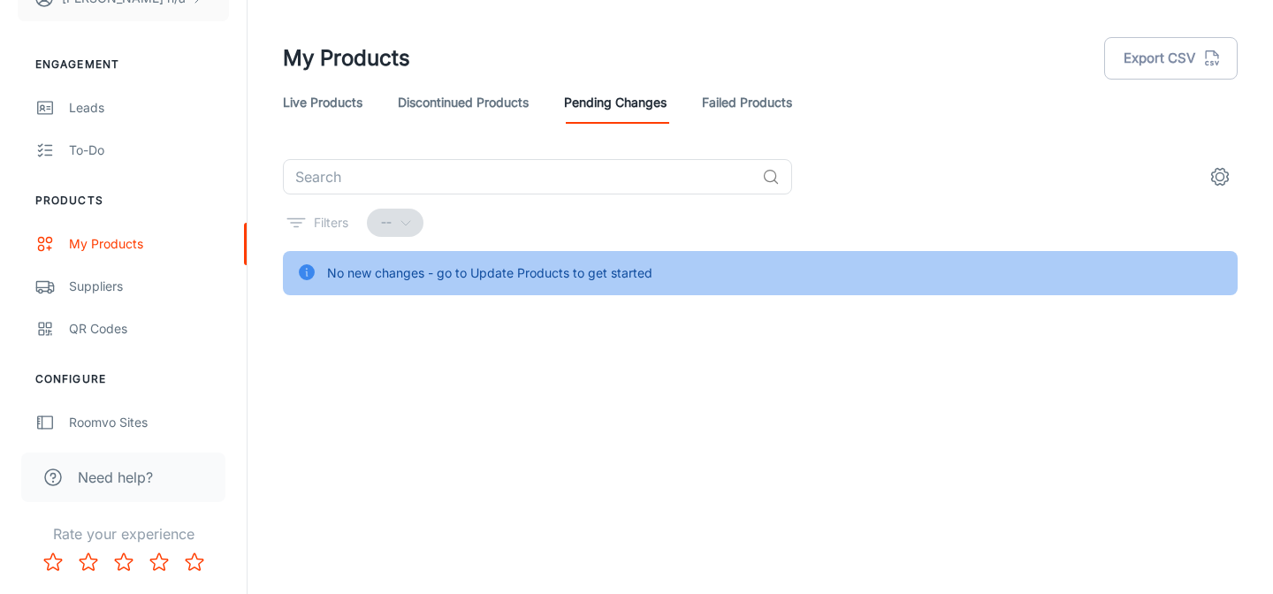
scroll to position [239, 0]
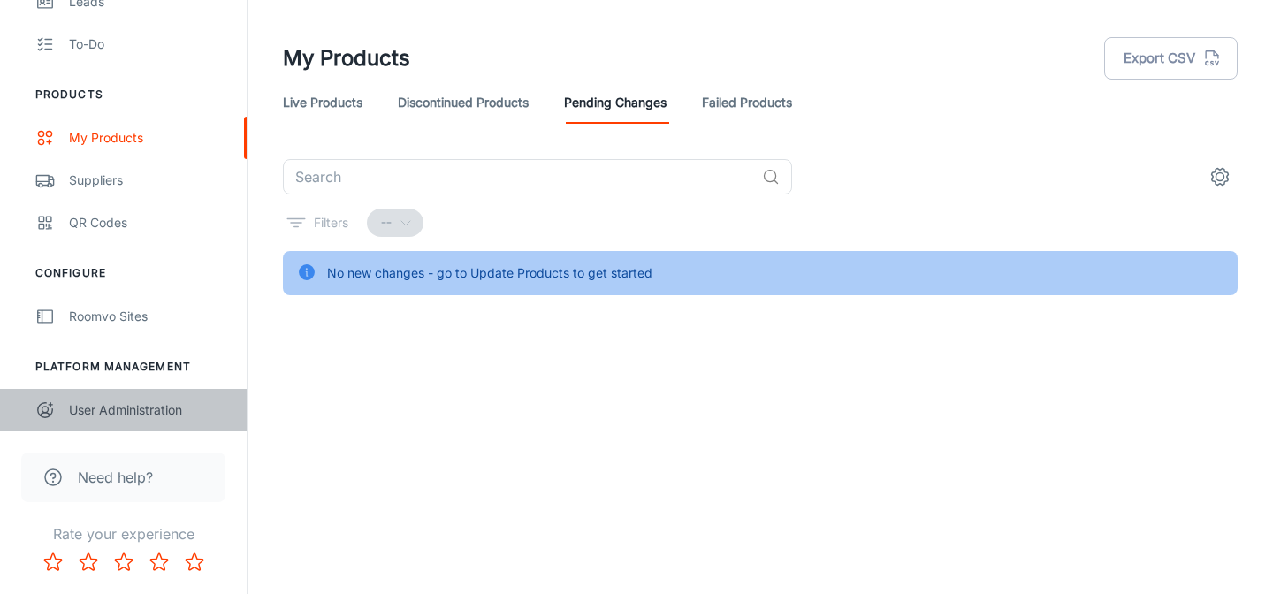
click at [106, 414] on div "User Administration" at bounding box center [149, 409] width 160 height 19
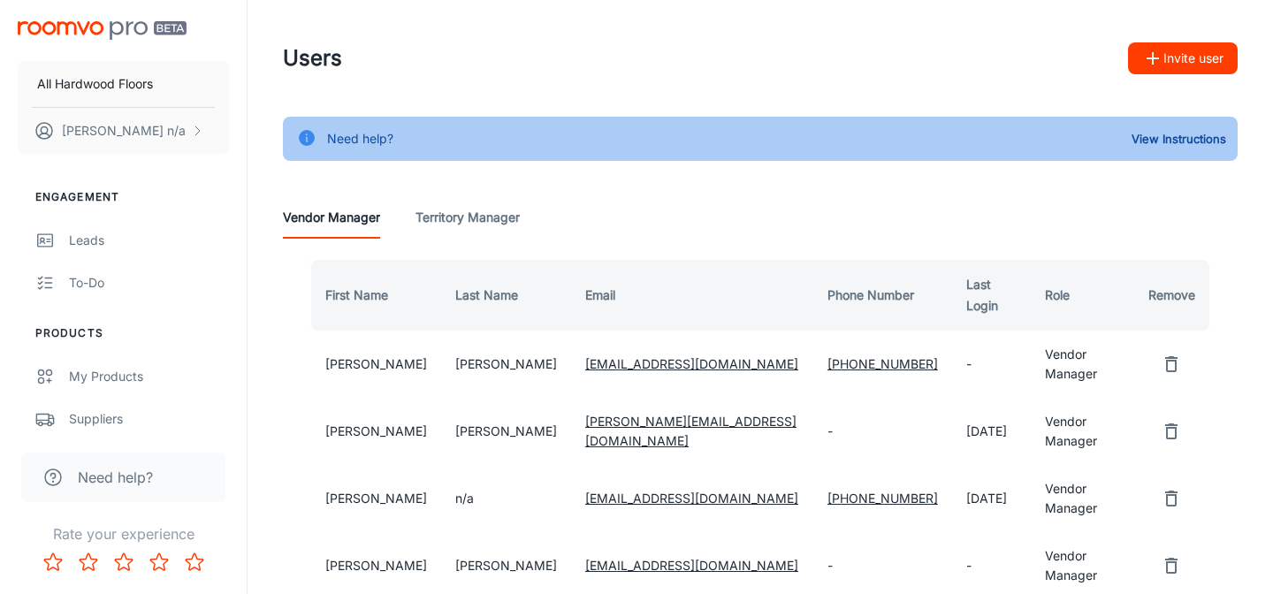
click at [171, 27] on img "scrollable content" at bounding box center [102, 30] width 169 height 19
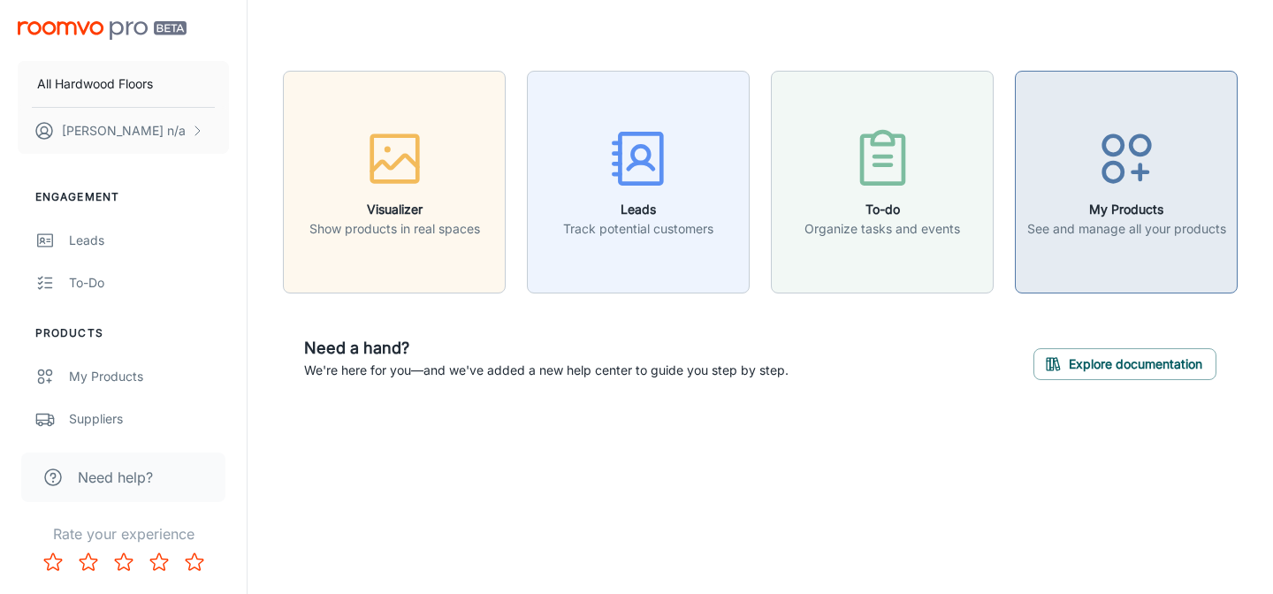
click at [1063, 205] on h6 "My Products" at bounding box center [1126, 209] width 199 height 19
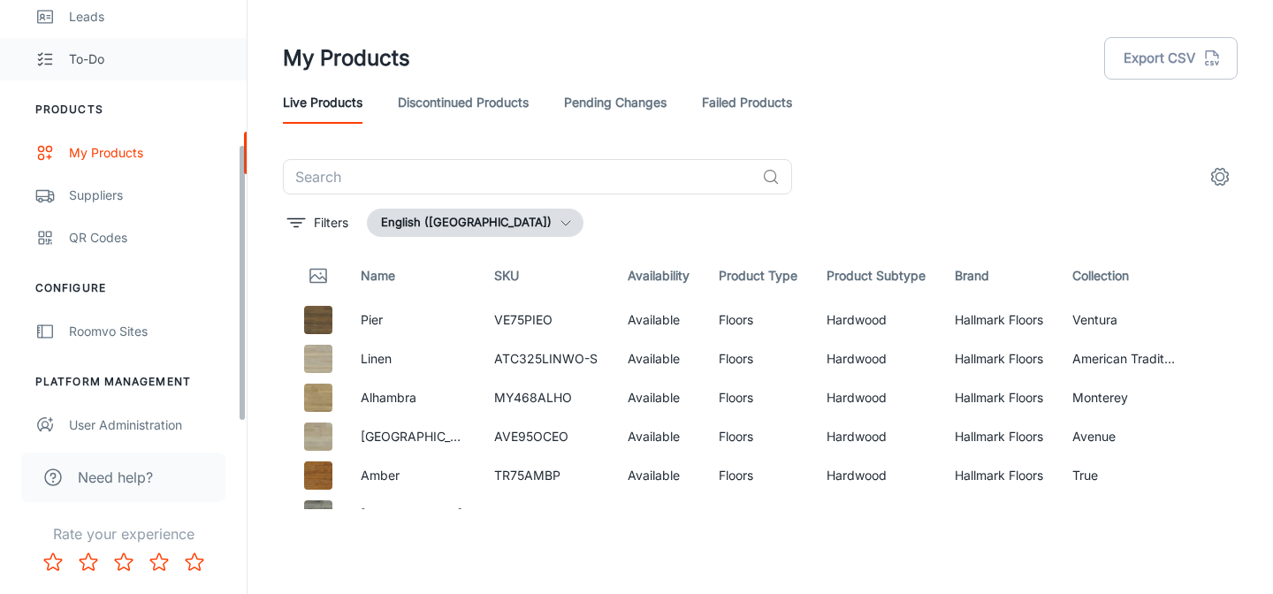
scroll to position [239, 0]
